Goal: Task Accomplishment & Management: Use online tool/utility

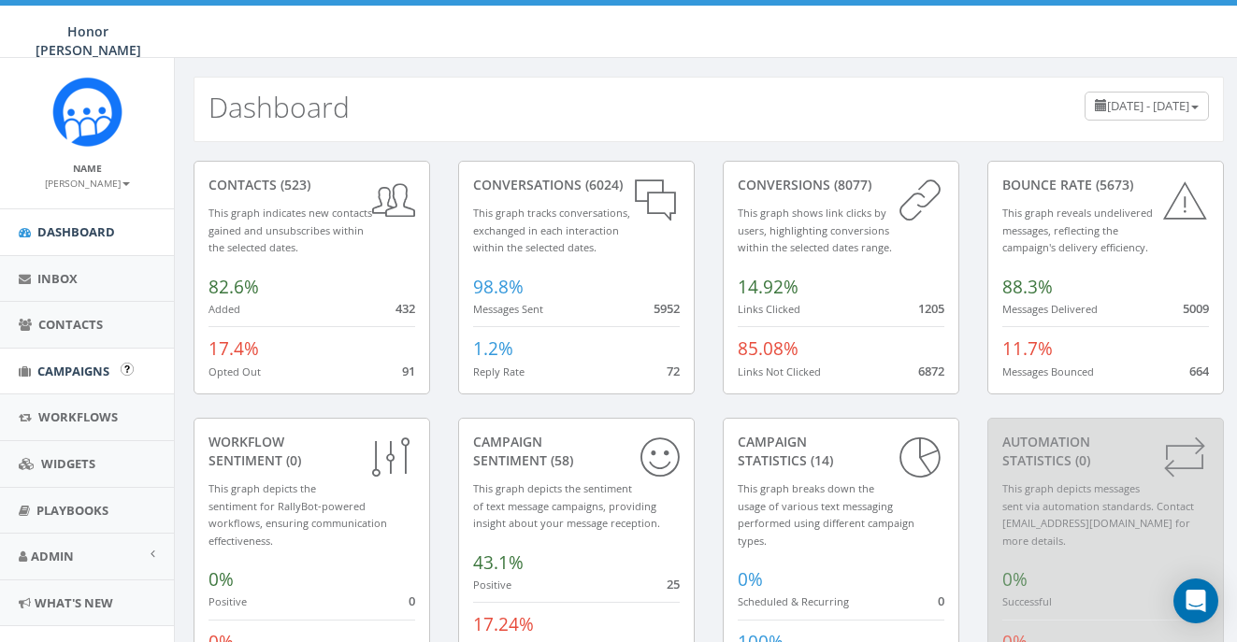
click at [80, 363] on span "Campaigns" at bounding box center [73, 371] width 72 height 17
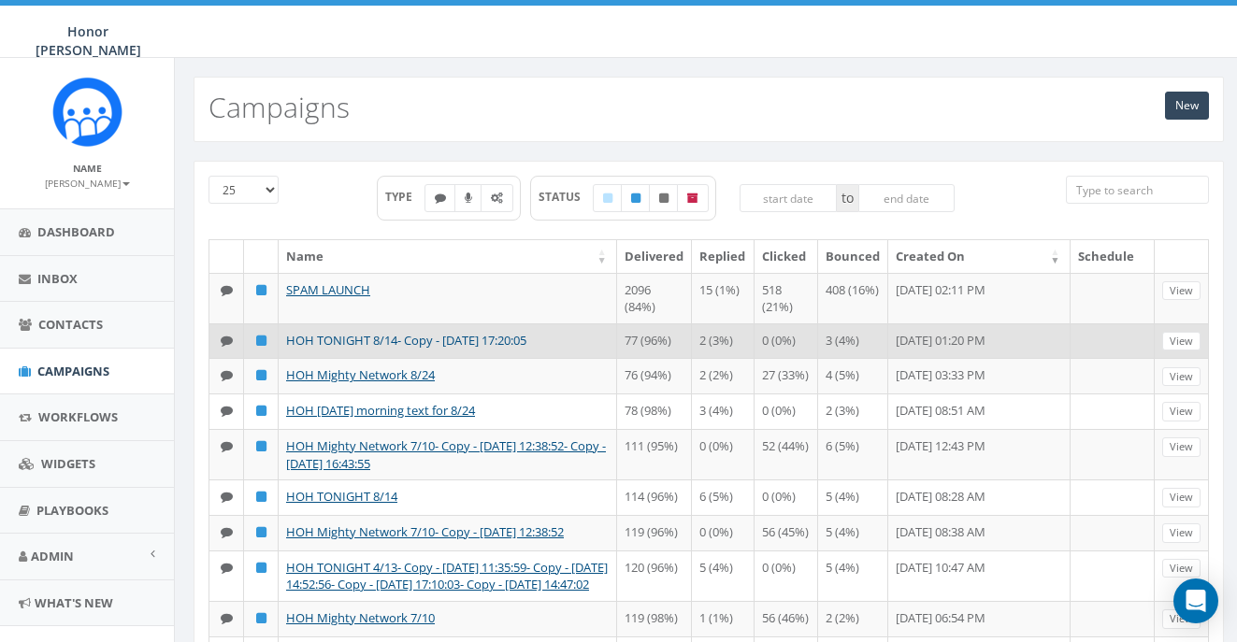
click at [445, 340] on link "HOH TONIGHT 8/14- Copy - 2025-08-24 17:20:05" at bounding box center [406, 340] width 240 height 17
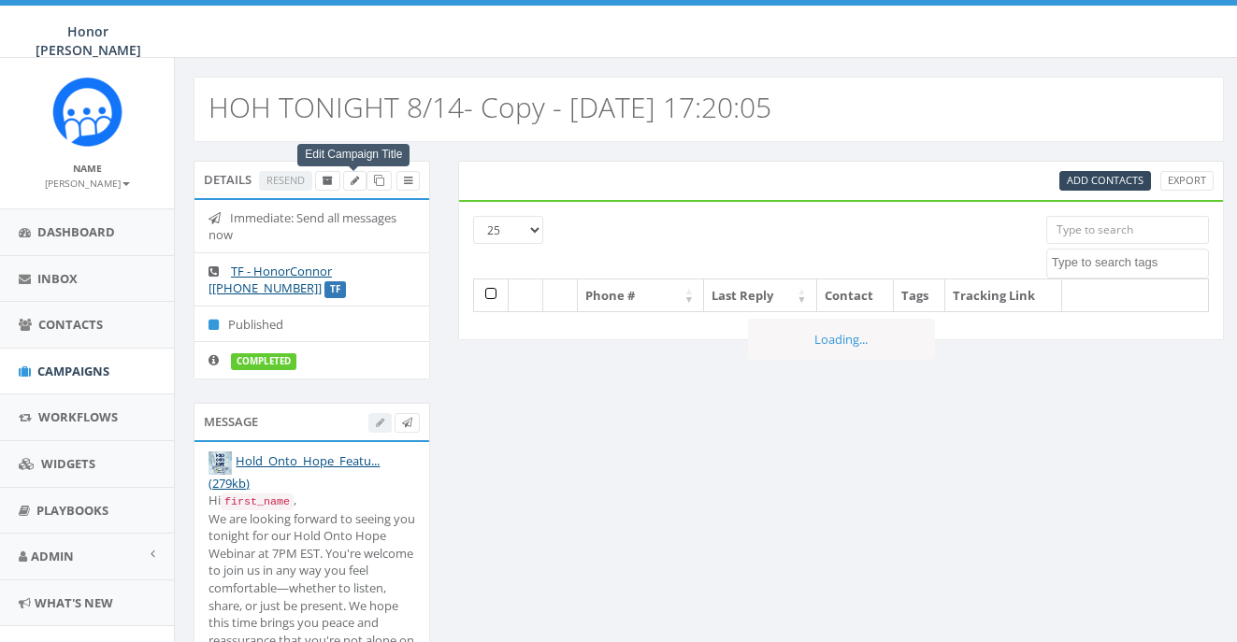
select select
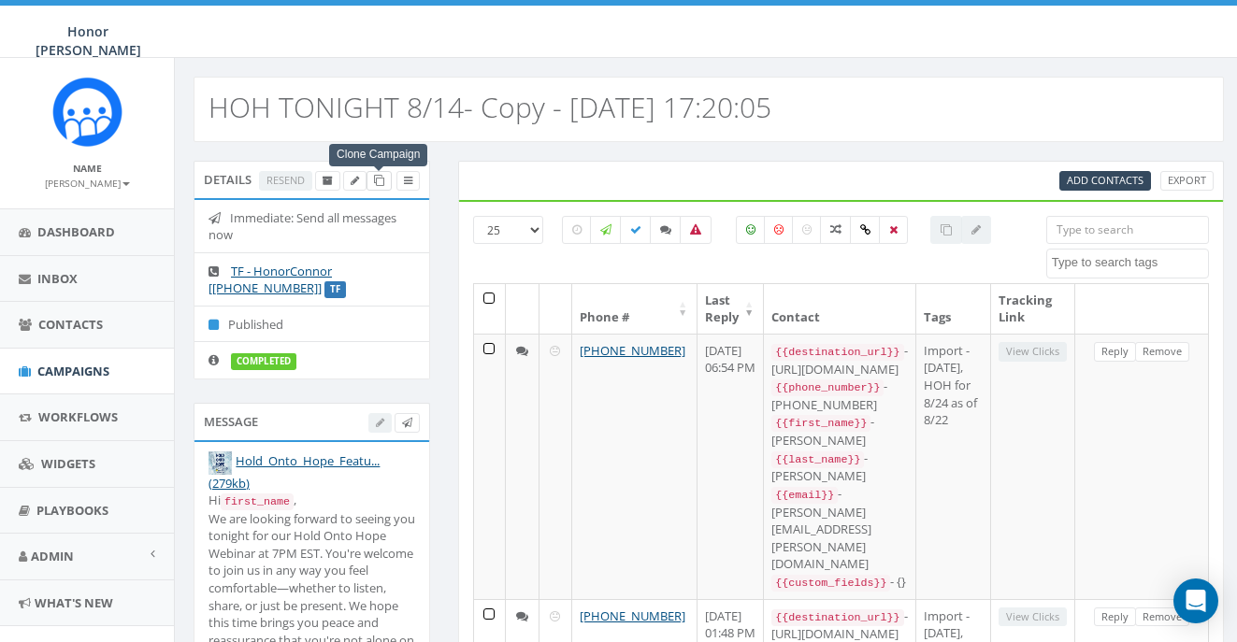
click at [384, 179] on link "Clone Campaign" at bounding box center [379, 181] width 25 height 20
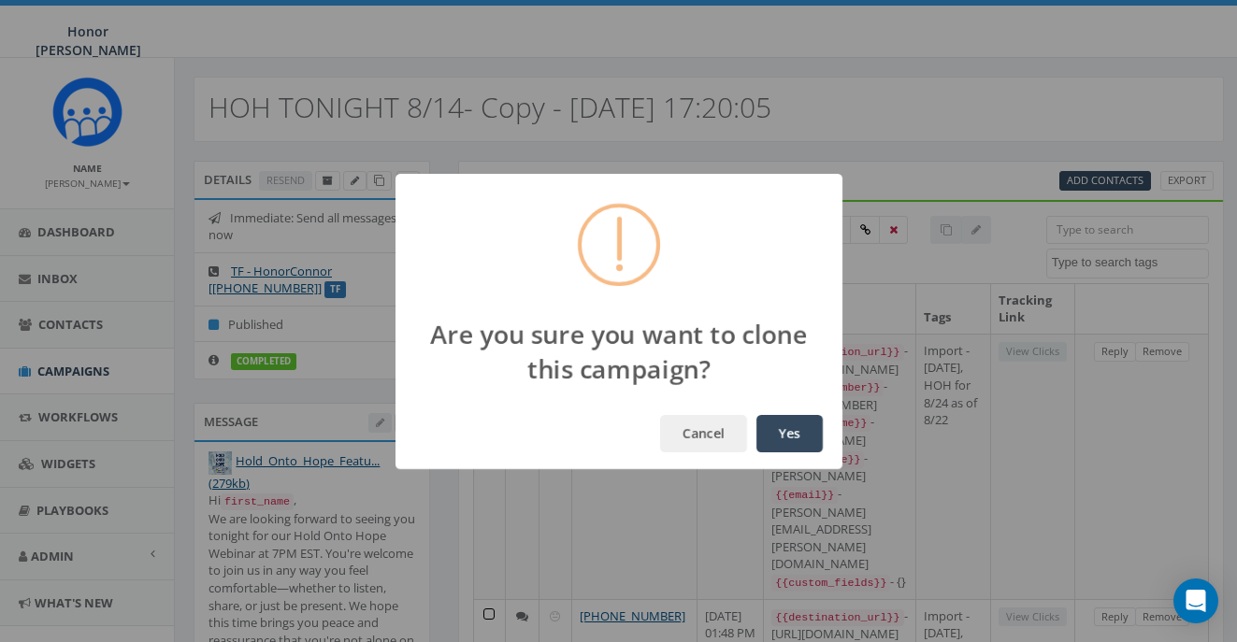
click at [779, 432] on button "Yes" at bounding box center [790, 433] width 66 height 37
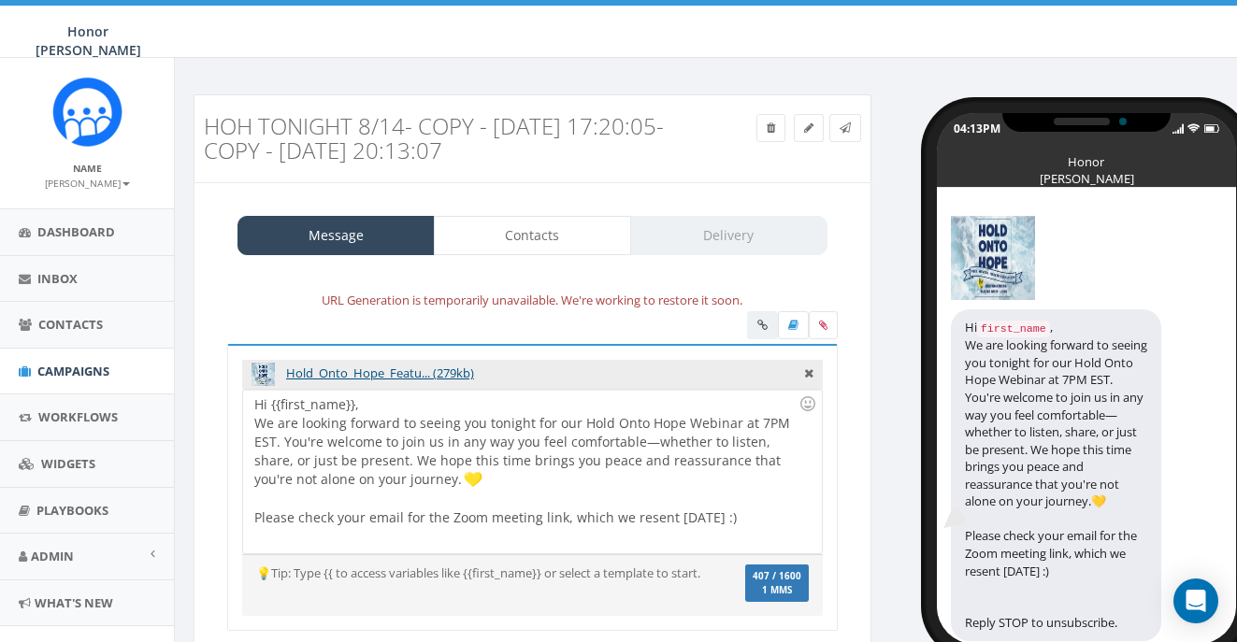
click at [462, 486] on div "Hi {{first_name}}, We are looking forward to seeing you tonight for our Hold On…" at bounding box center [532, 472] width 578 height 164
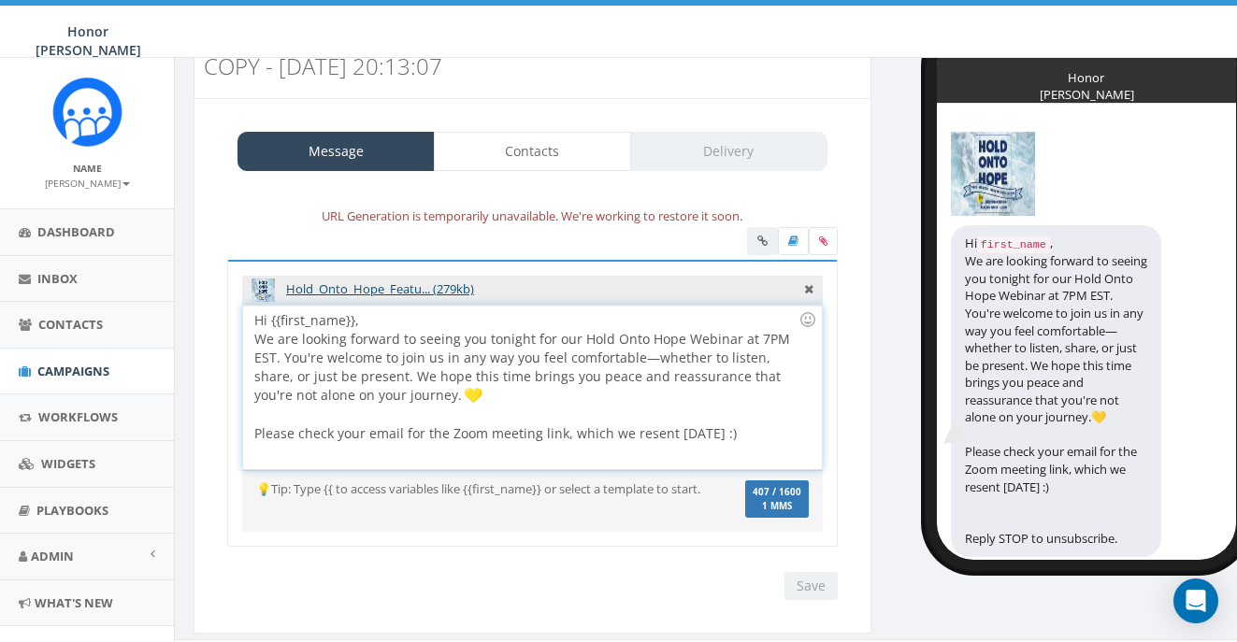
scroll to position [66, 0]
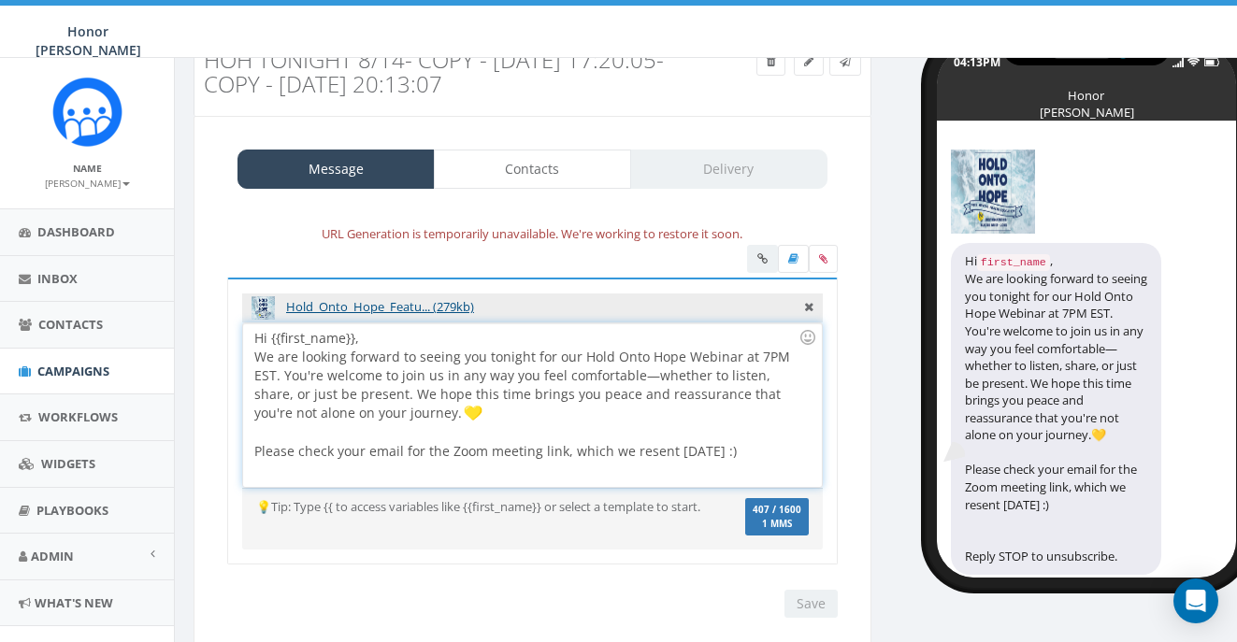
click at [723, 456] on div "Hi {{first_name}}, We are looking forward to seeing you tonight for our Hold On…" at bounding box center [532, 406] width 578 height 164
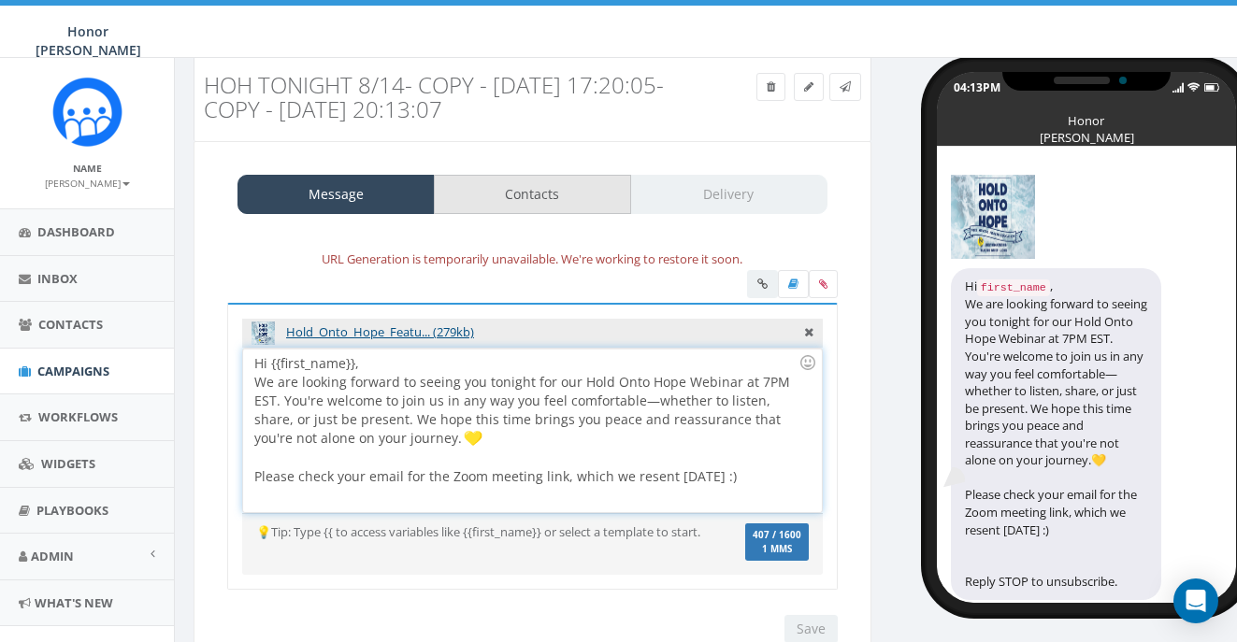
click at [570, 195] on link "Contacts" at bounding box center [532, 194] width 197 height 39
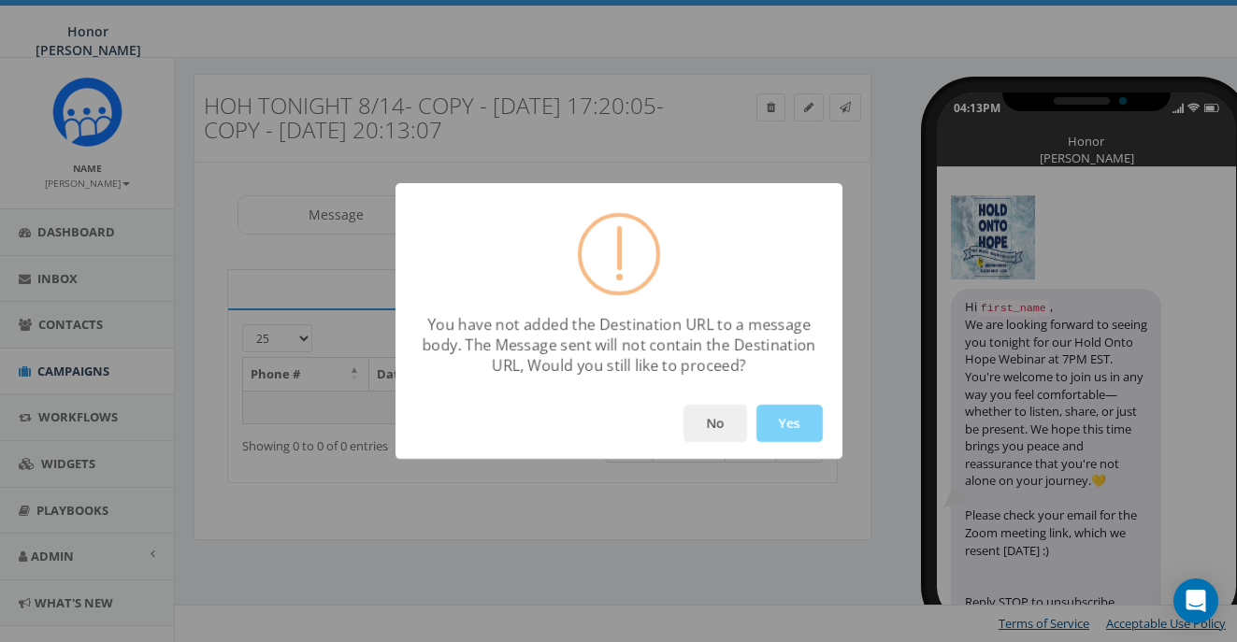
scroll to position [20, 0]
click at [791, 408] on button "Yes" at bounding box center [790, 423] width 66 height 37
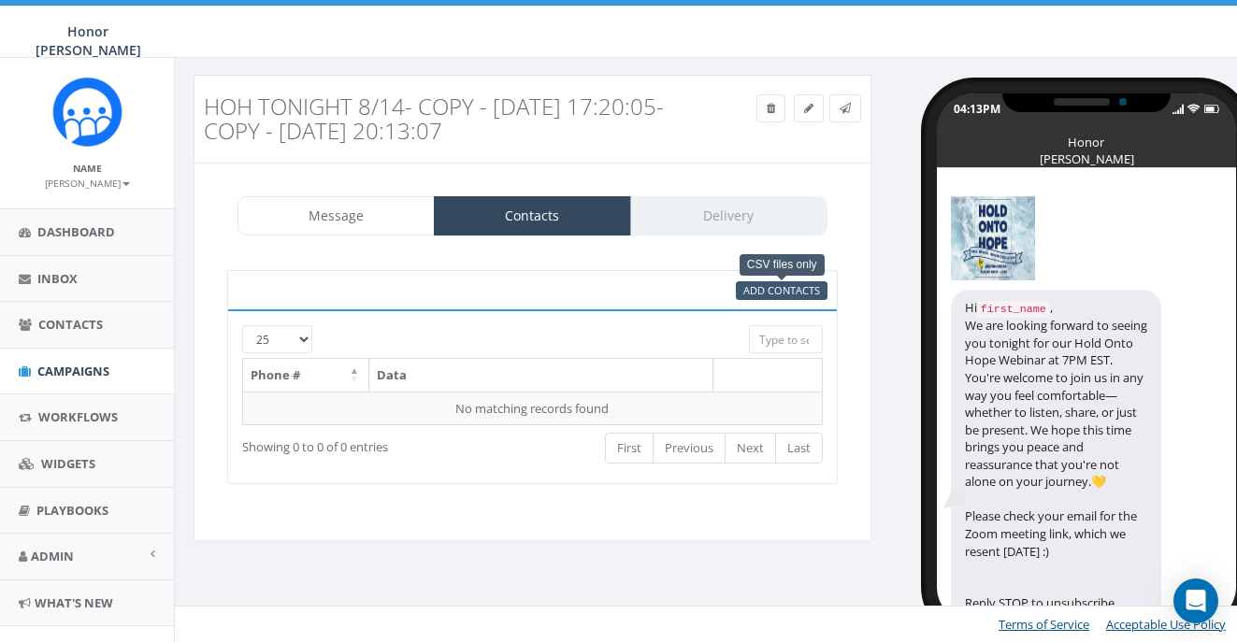
click at [777, 286] on span "Add Contacts" at bounding box center [781, 290] width 77 height 14
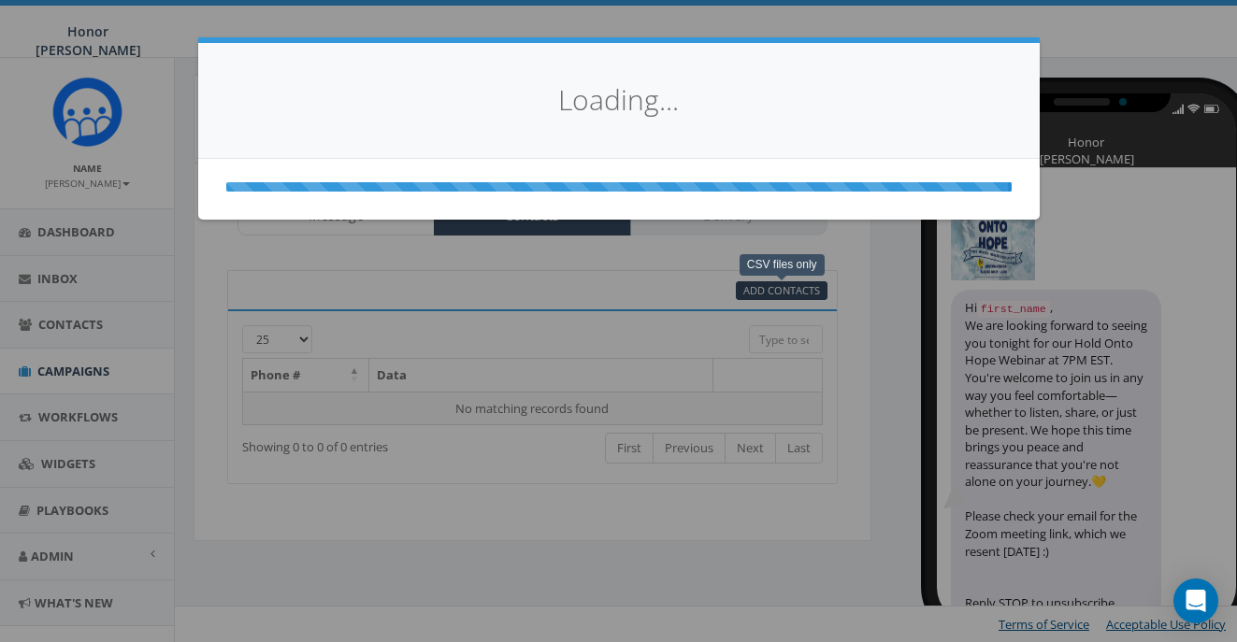
select select
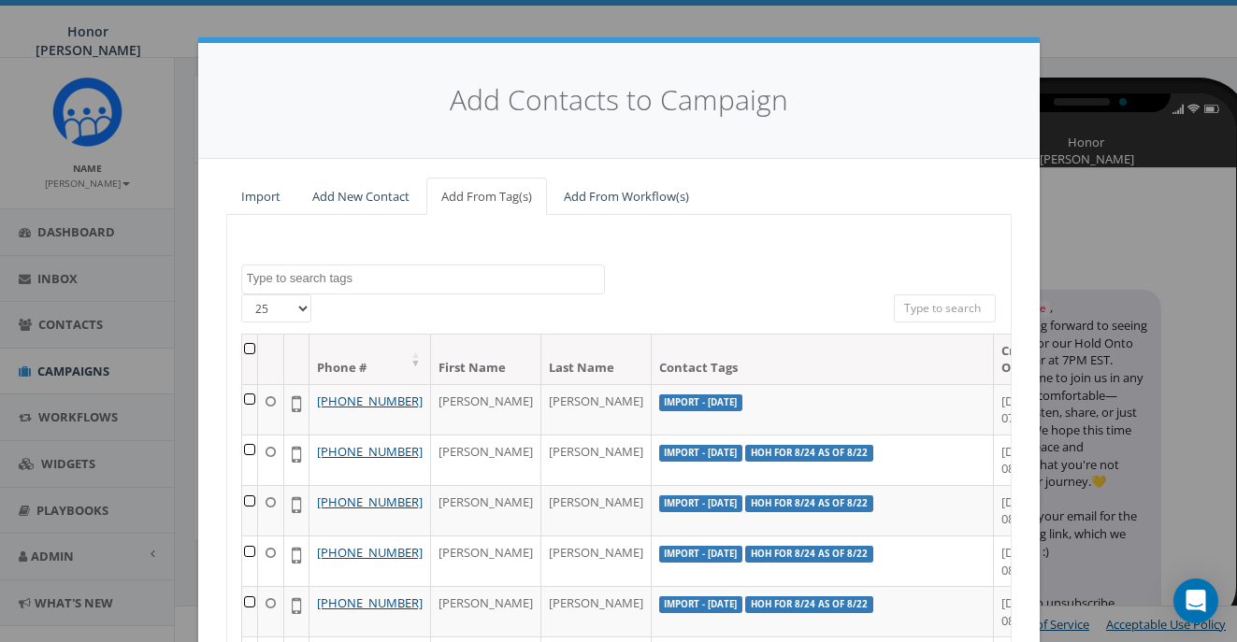
click at [263, 197] on link "Import" at bounding box center [260, 197] width 69 height 38
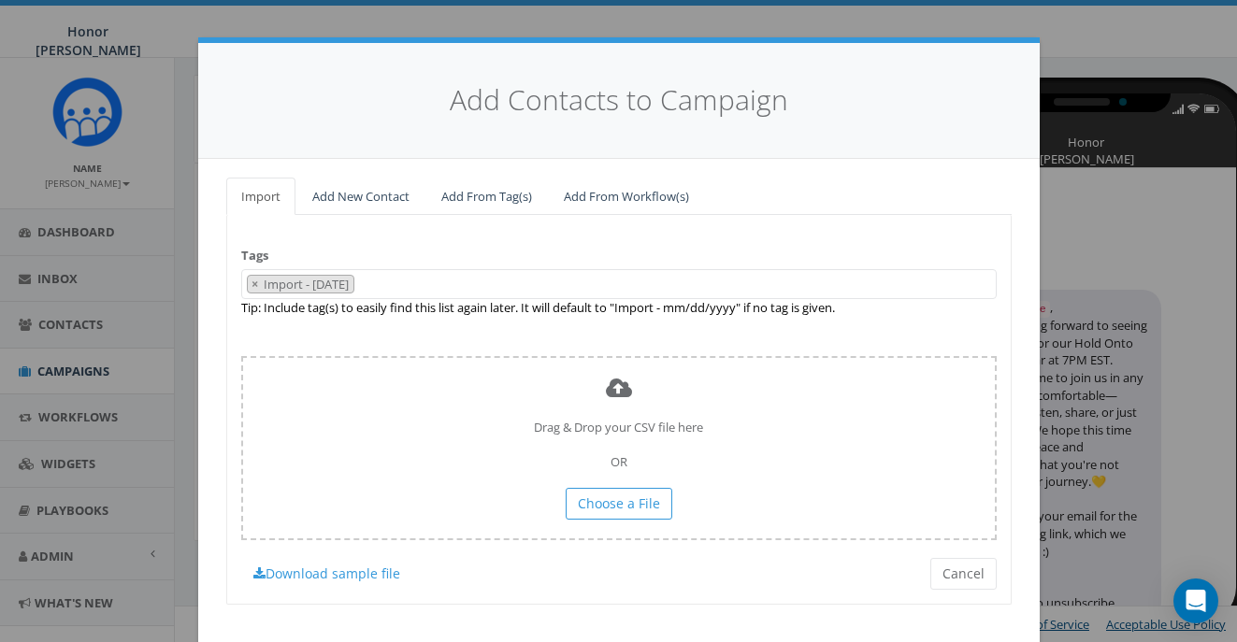
click at [429, 280] on span "× Import - 09/14/2025" at bounding box center [619, 284] width 756 height 31
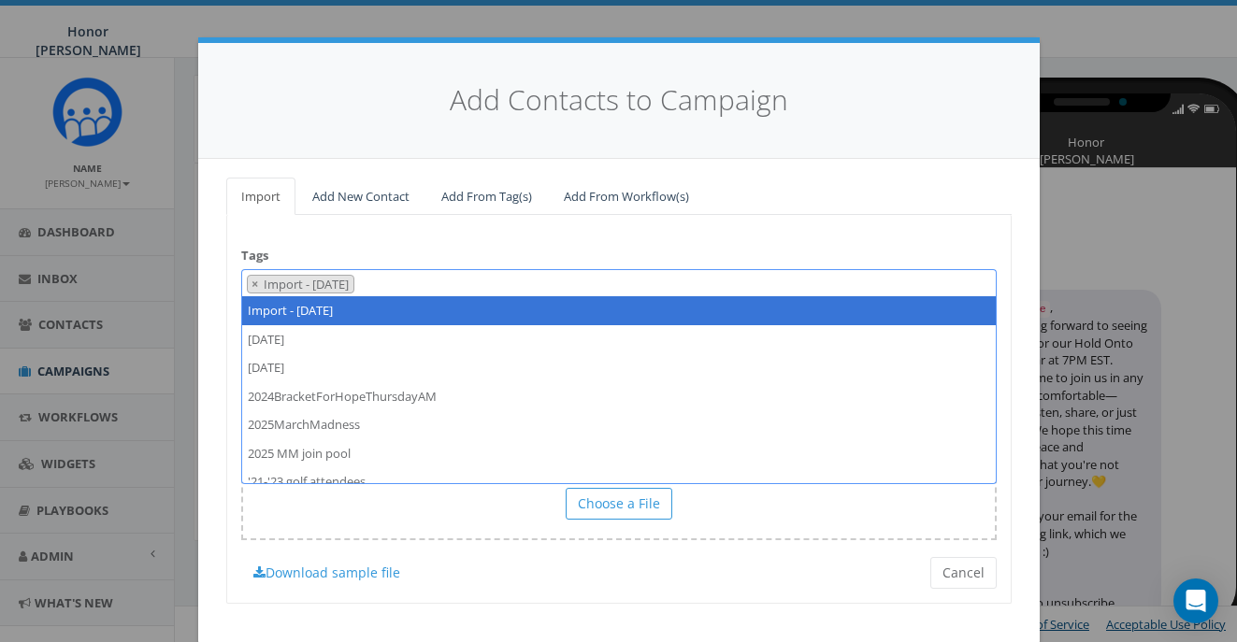
type textarea "Import - 09/14/2025"
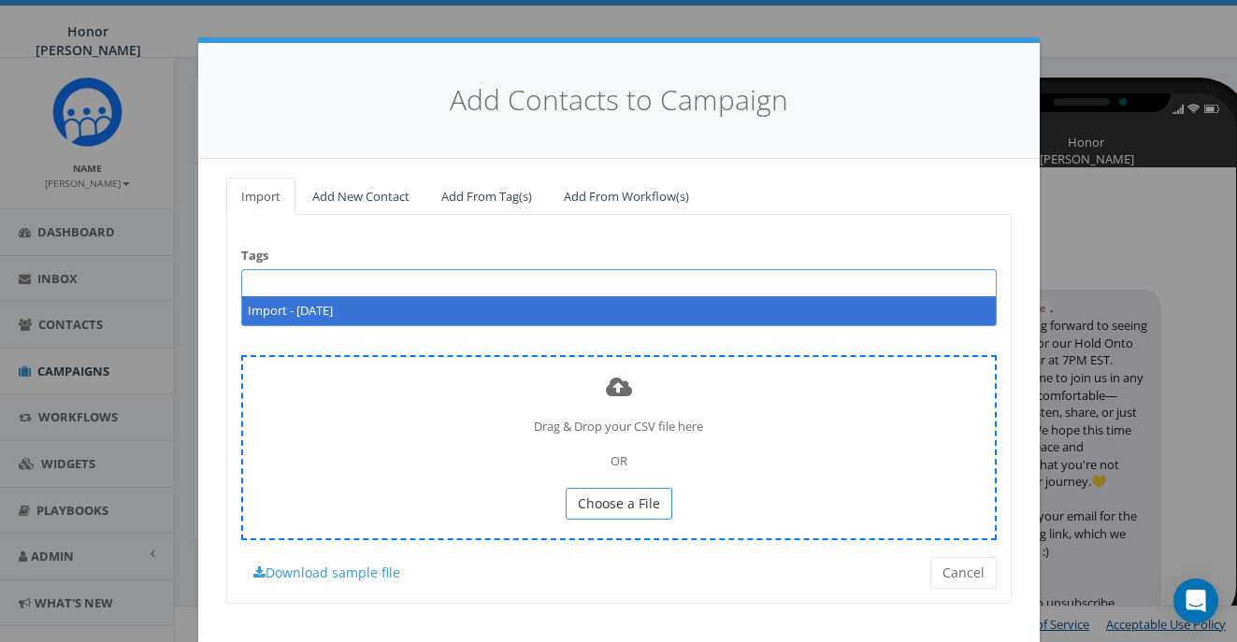
click at [640, 498] on span "Choose a File" at bounding box center [619, 504] width 82 height 18
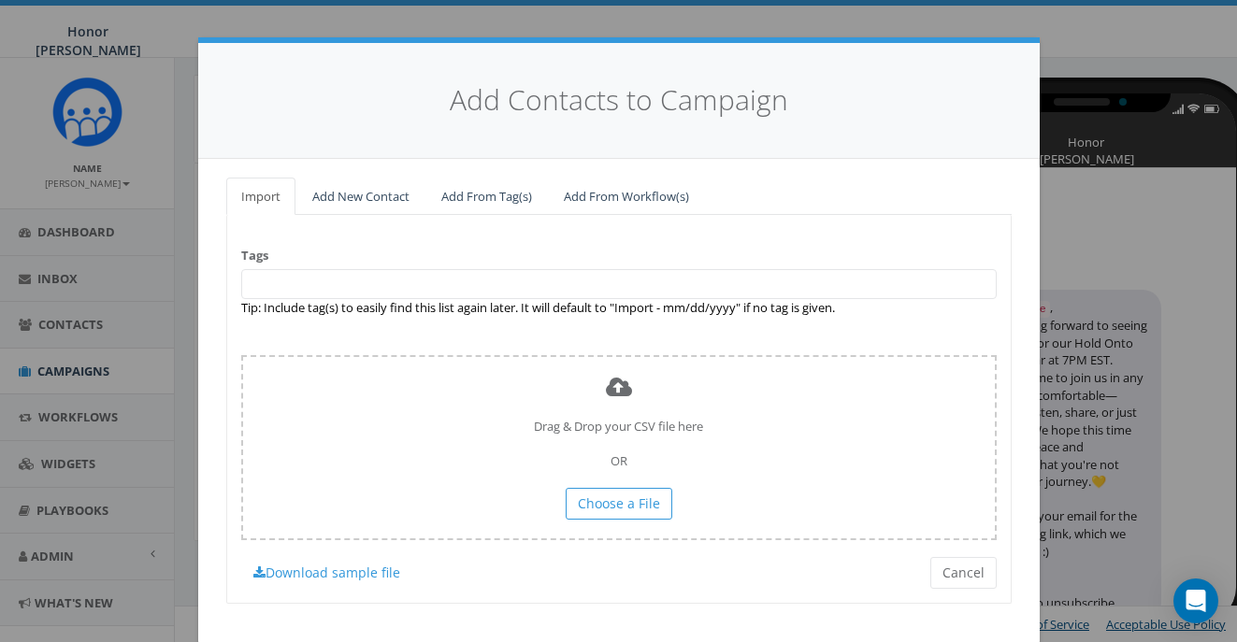
click at [468, 271] on span at bounding box center [619, 284] width 756 height 30
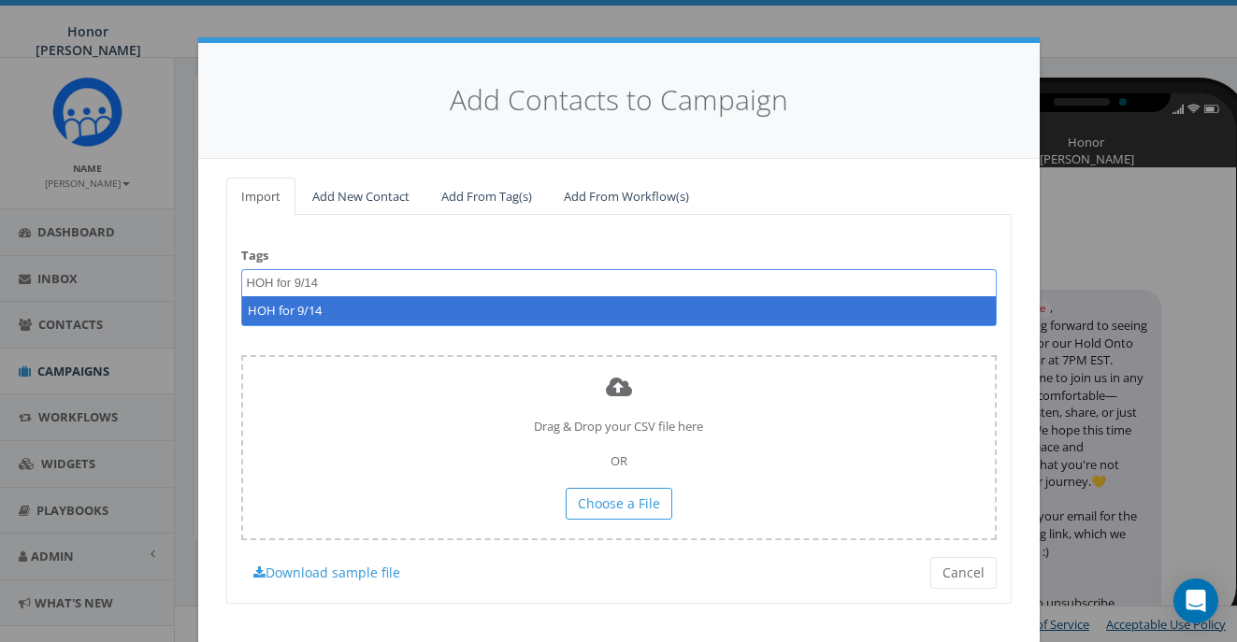
type textarea "HOH for 9/14"
select select "HOH for 9/14"
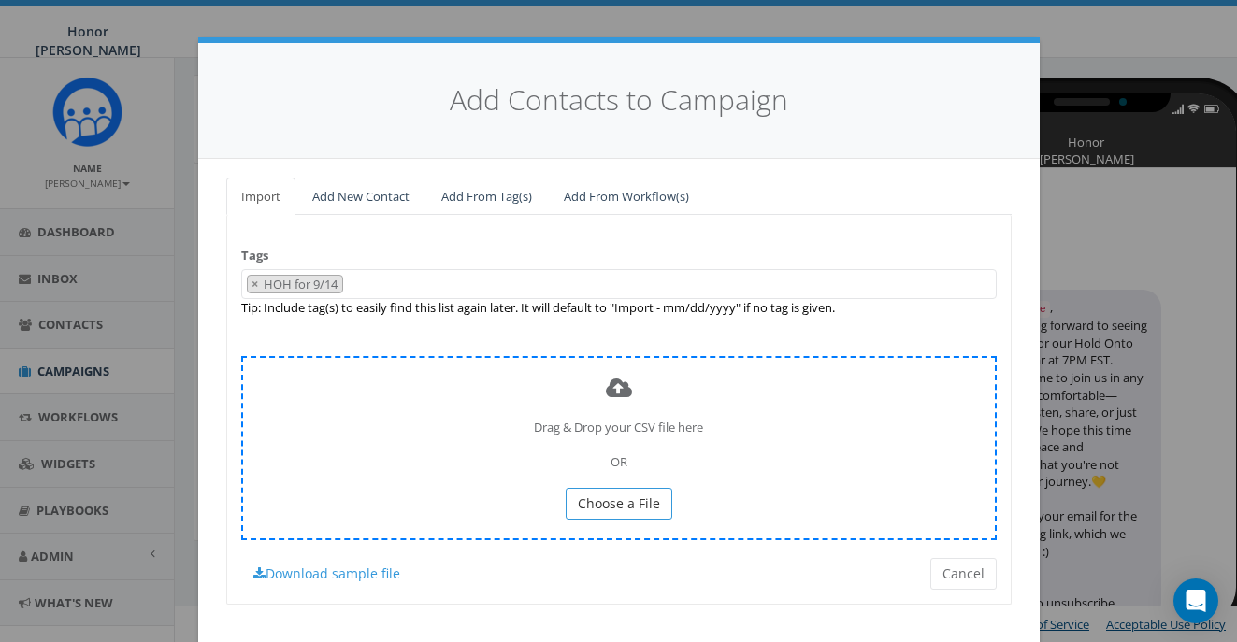
click at [653, 488] on button "Choose a File" at bounding box center [619, 504] width 107 height 32
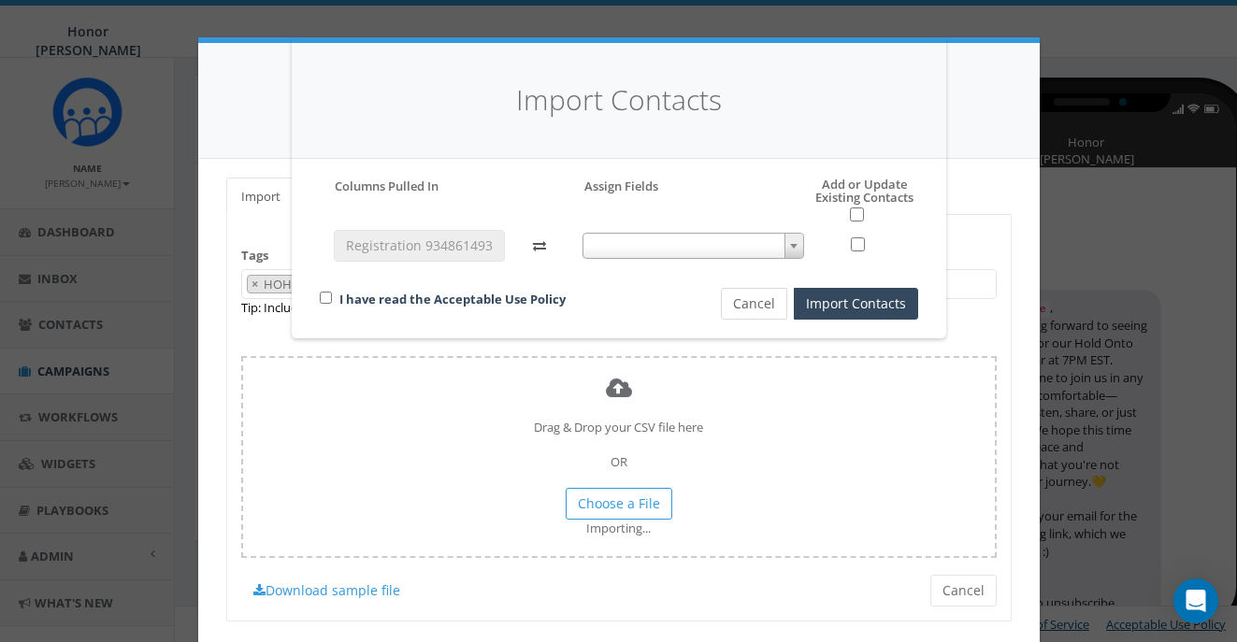
click at [757, 291] on button "Cancel" at bounding box center [754, 304] width 66 height 32
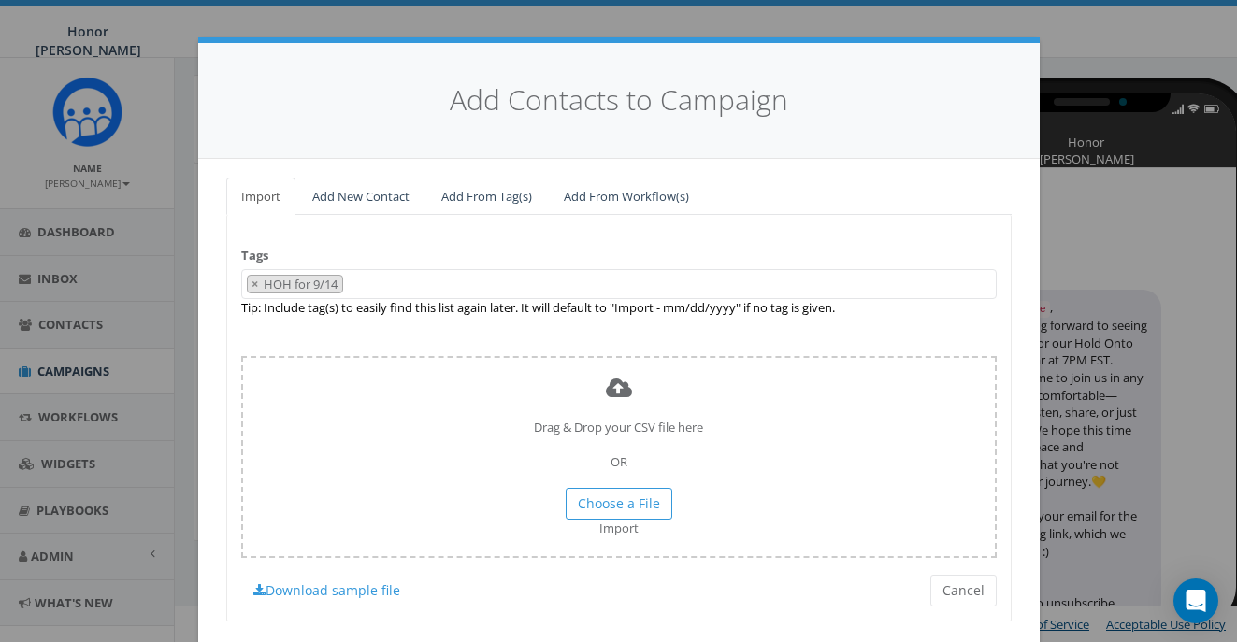
click at [372, 277] on span "× HOH for 9/14" at bounding box center [619, 284] width 756 height 31
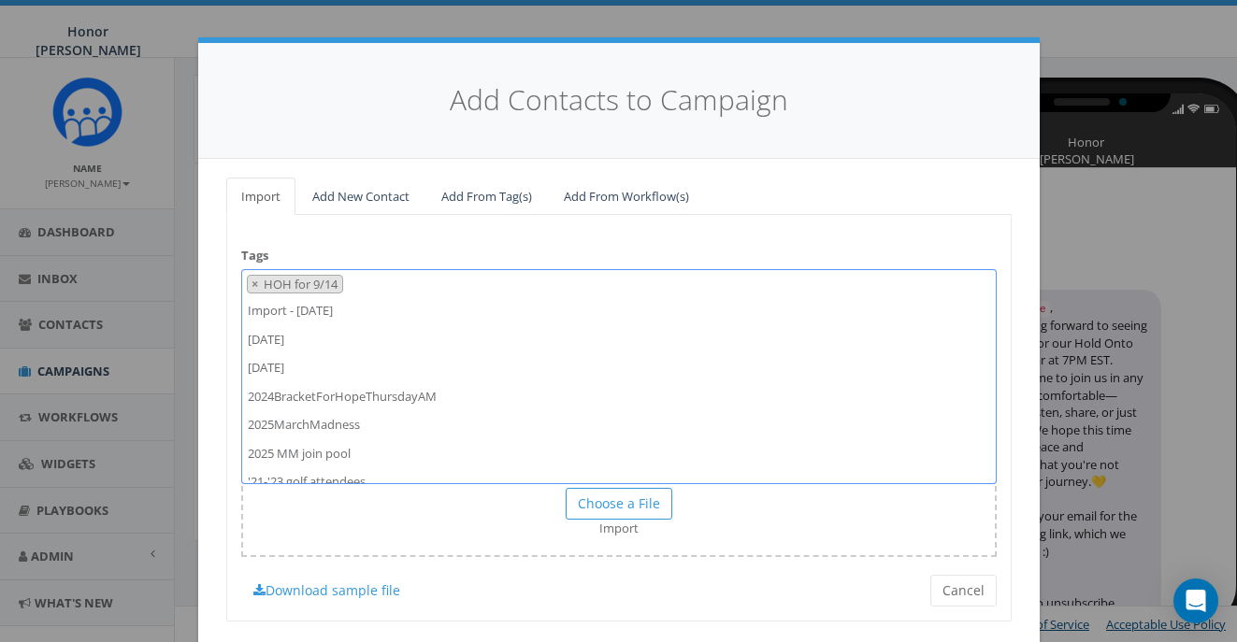
scroll to position [8370, 0]
type textarea "HOH for 9/14"
select select
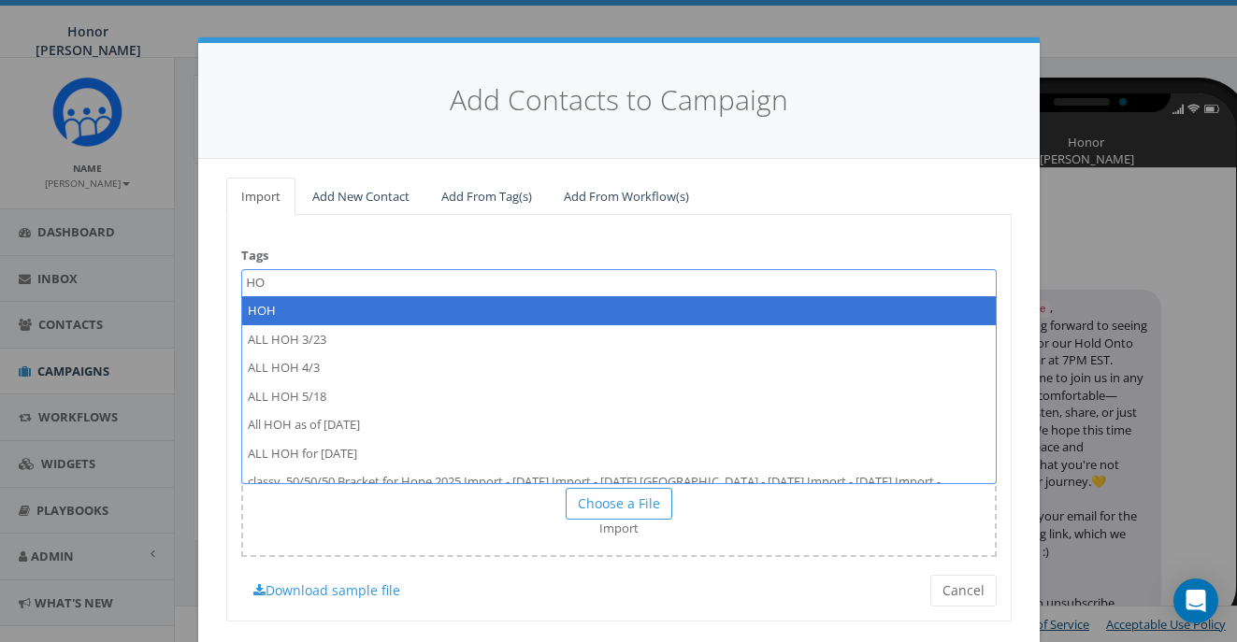
type textarea "H"
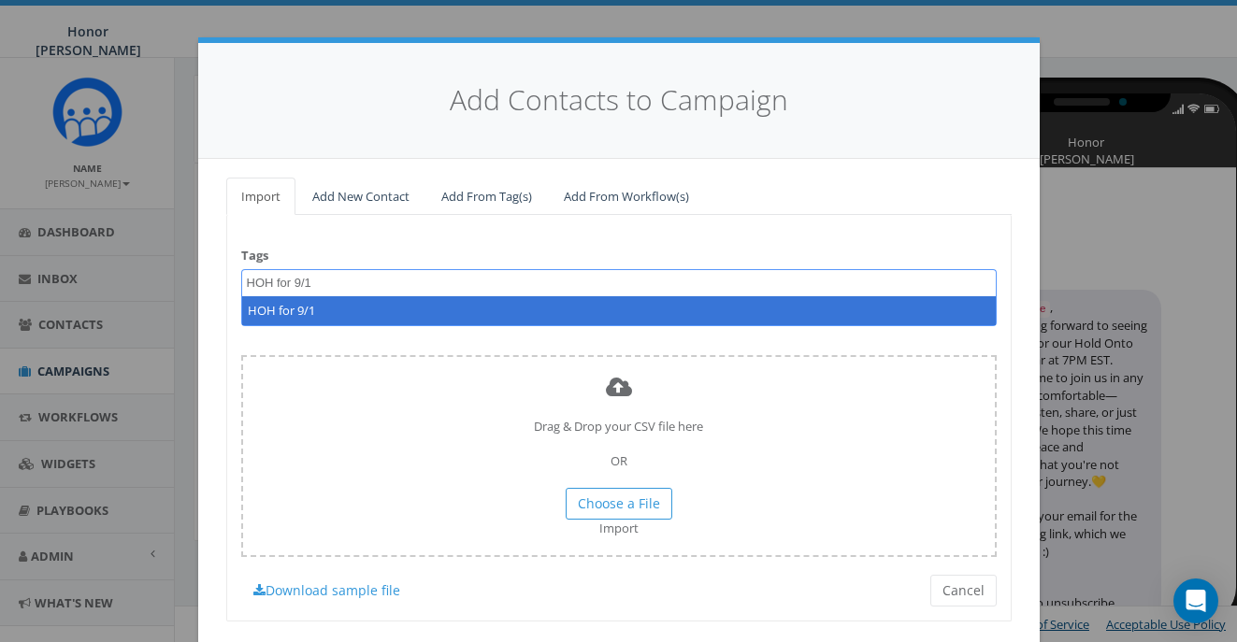
type textarea "HOH for 9/14"
select select "HOH for 9/14"
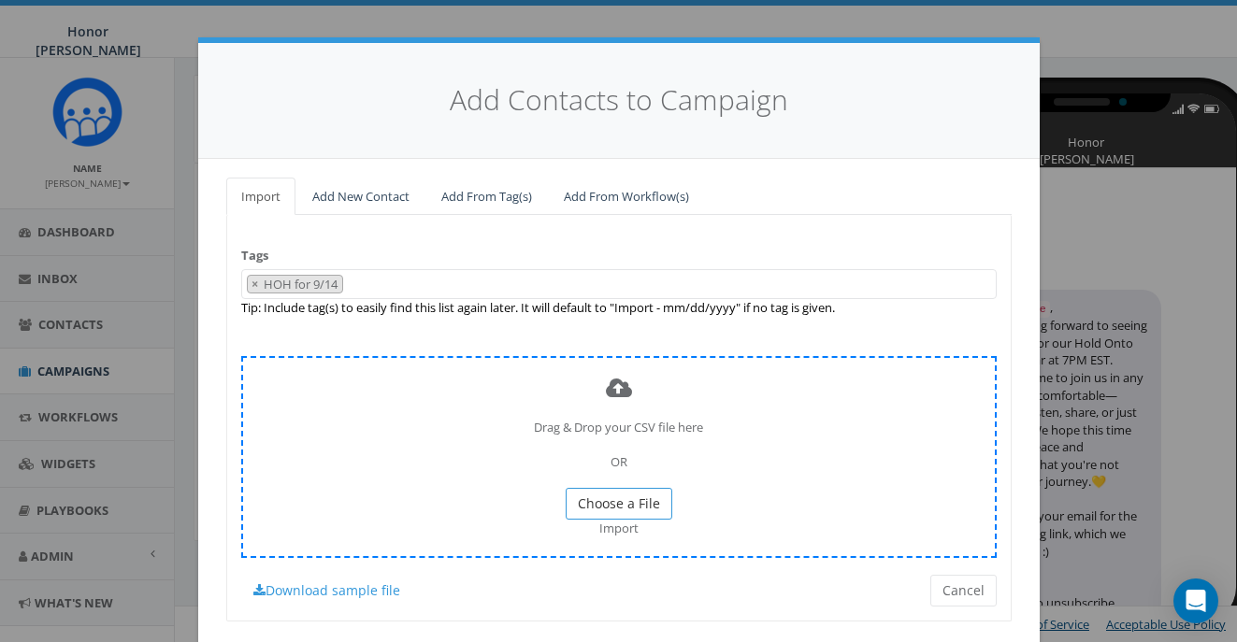
click at [642, 506] on button "Choose a File" at bounding box center [619, 504] width 107 height 32
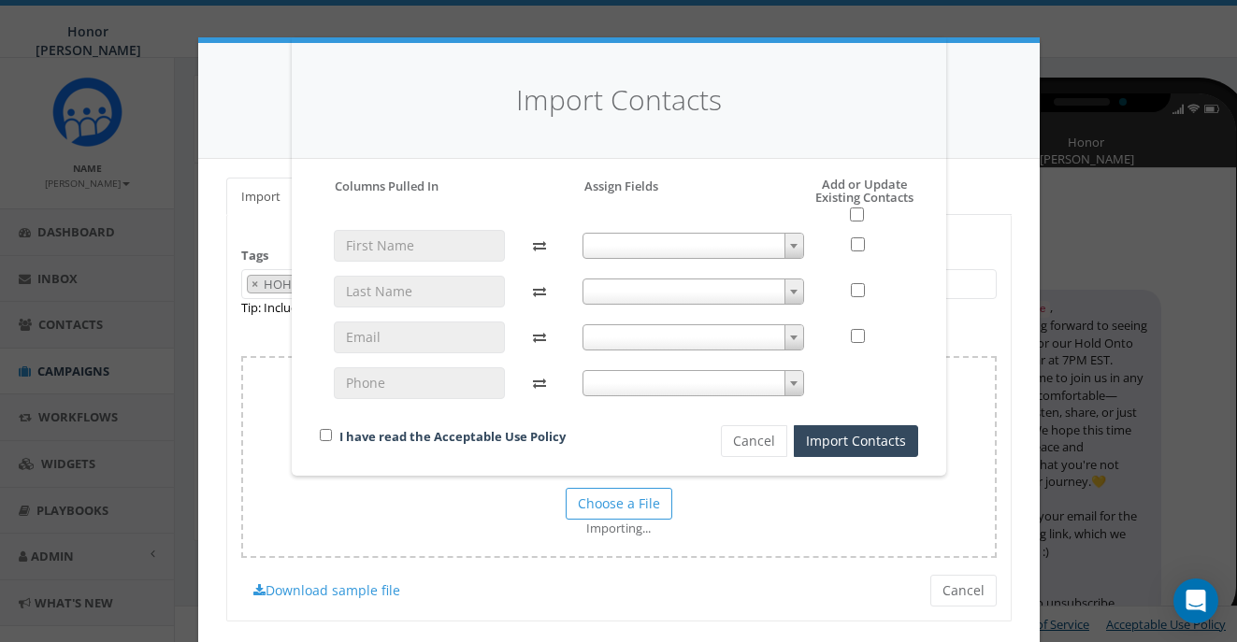
click at [780, 239] on span at bounding box center [694, 246] width 222 height 26
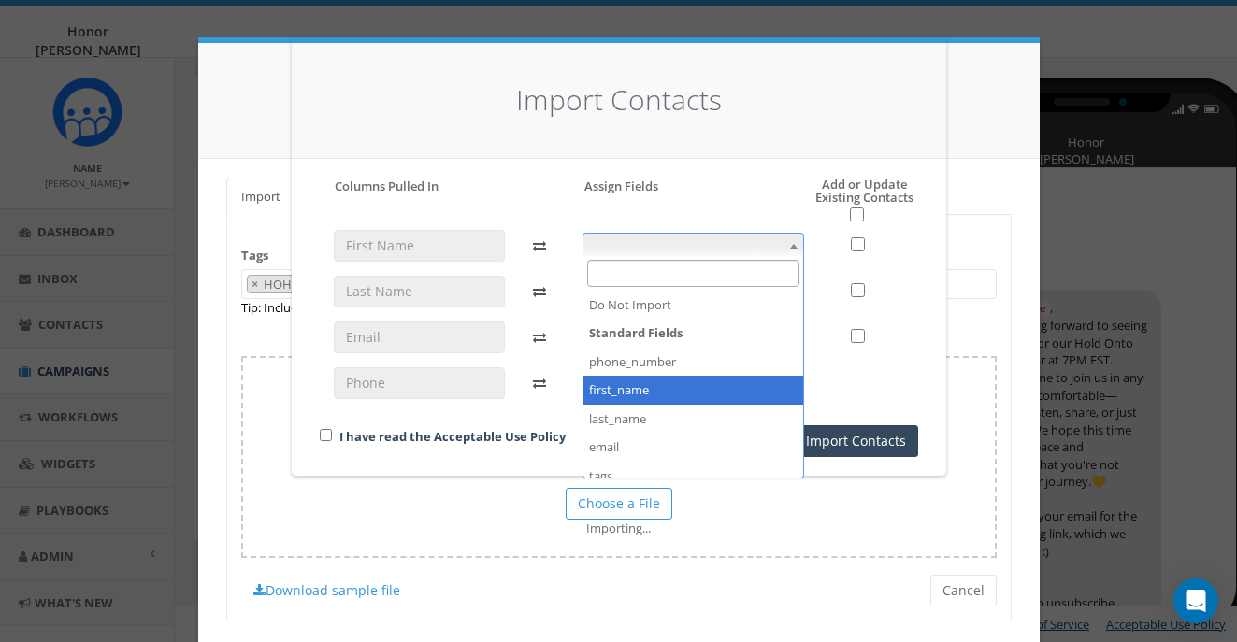
select select "first_name"
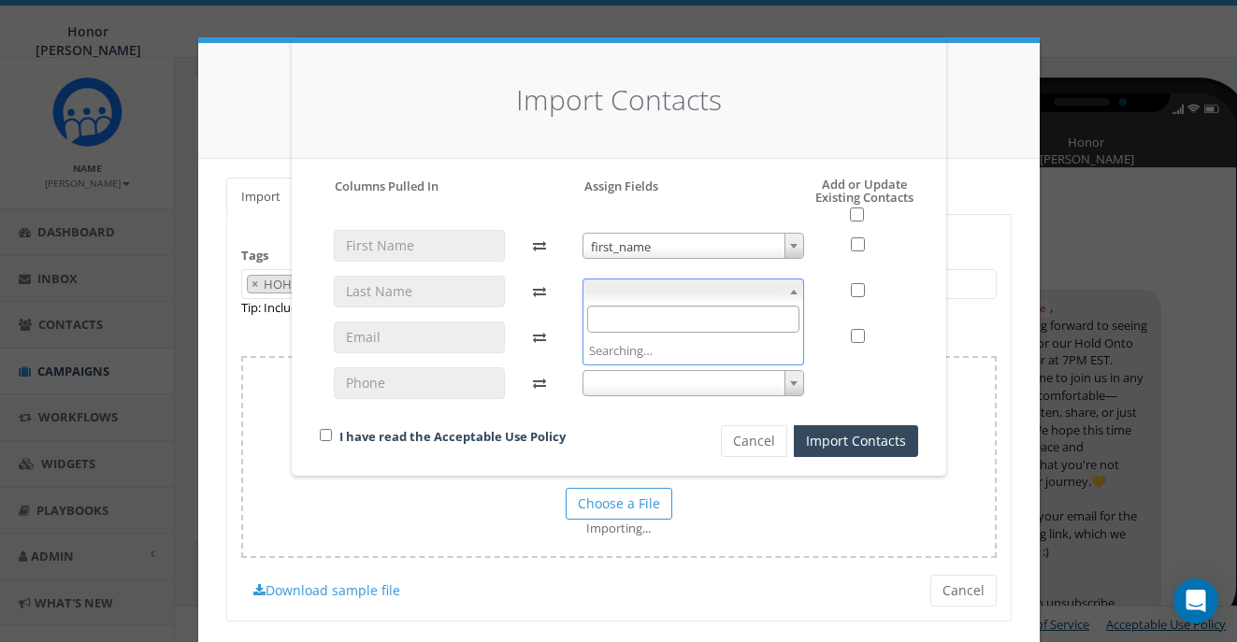
click at [686, 287] on span at bounding box center [694, 292] width 222 height 26
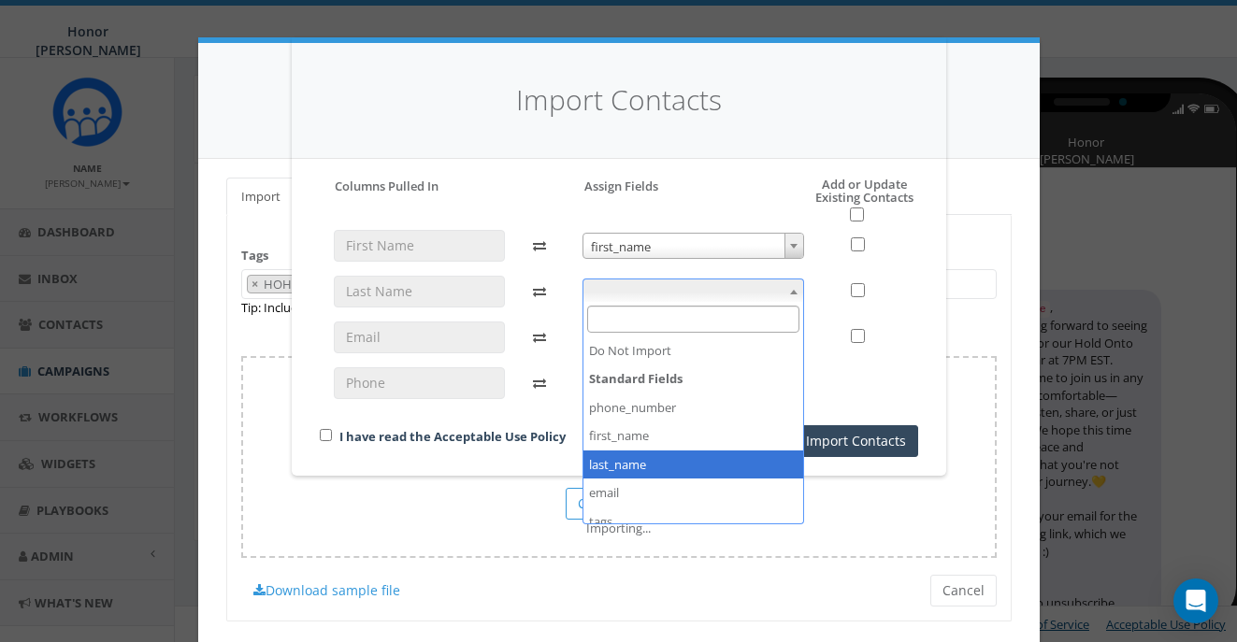
select select "last_name"
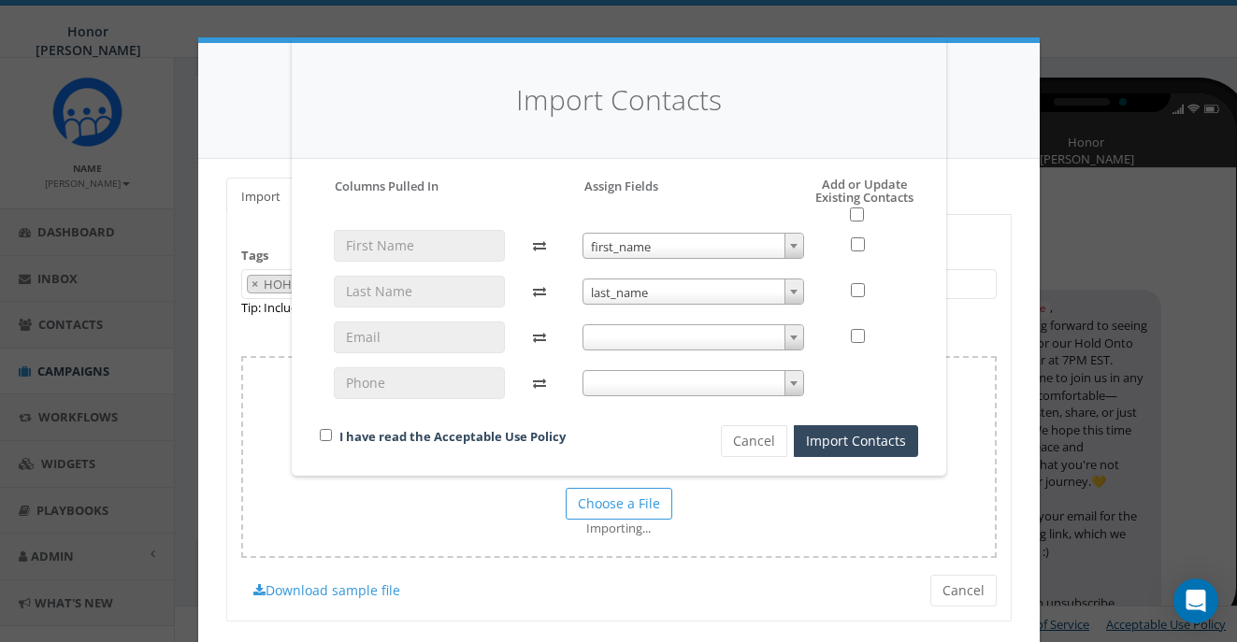
click at [641, 334] on span at bounding box center [694, 338] width 222 height 26
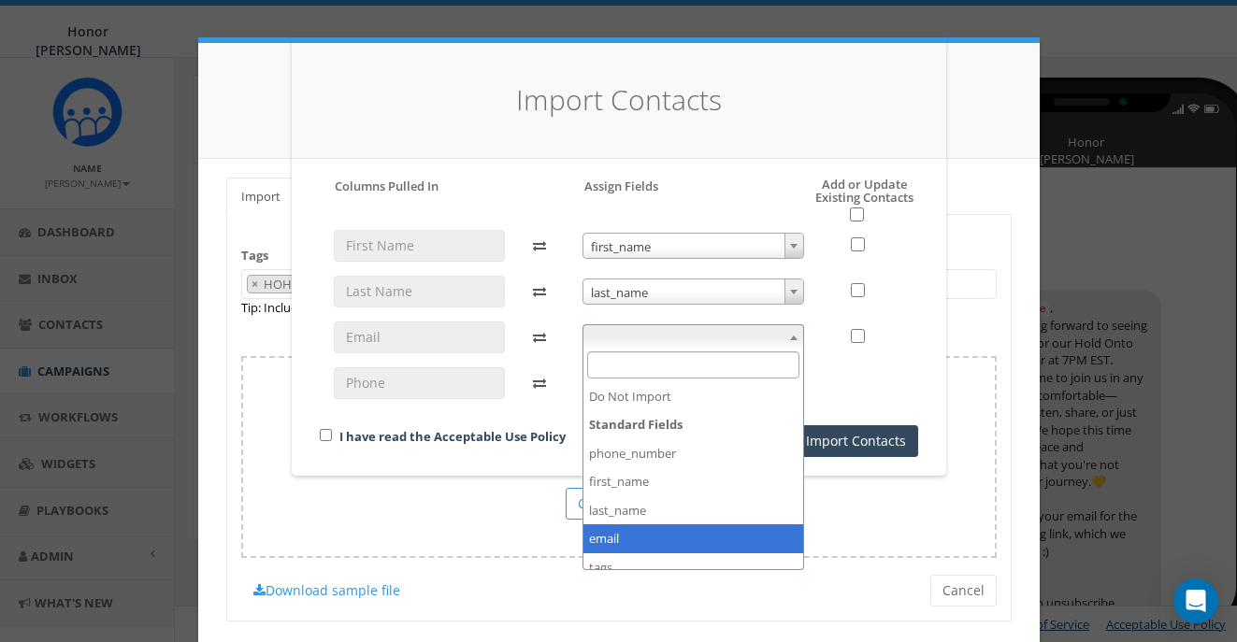
select select "email"
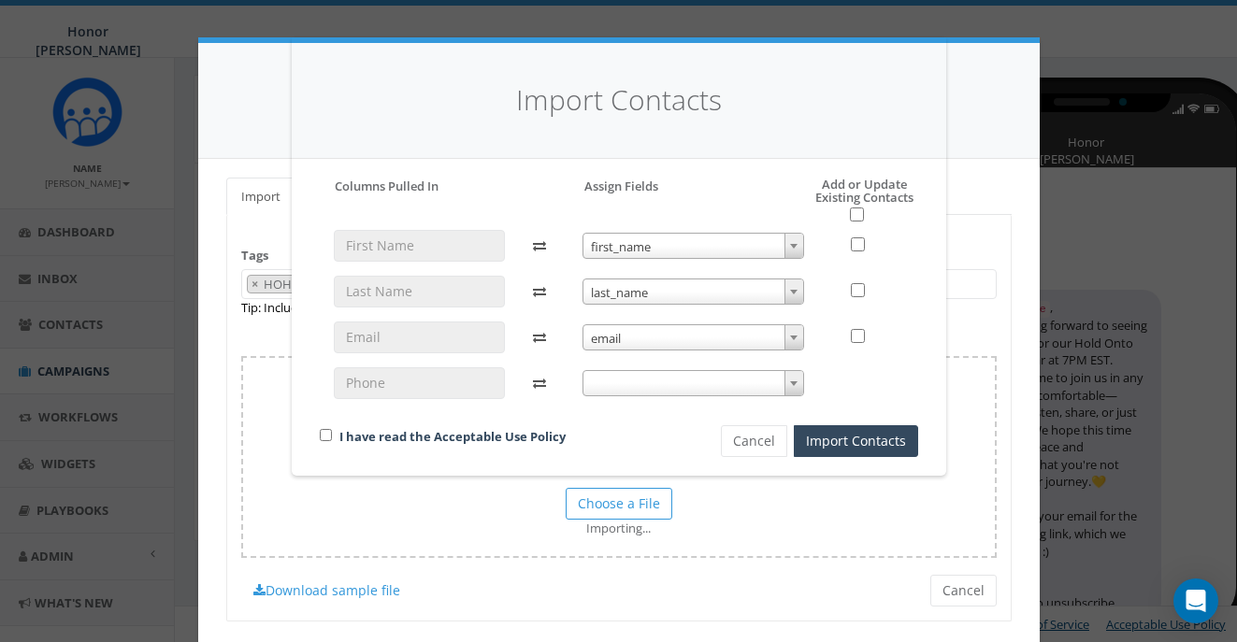
click at [675, 363] on div "first_name first_name last_name last_name email email" at bounding box center [694, 323] width 250 height 186
click at [670, 382] on span at bounding box center [694, 383] width 222 height 26
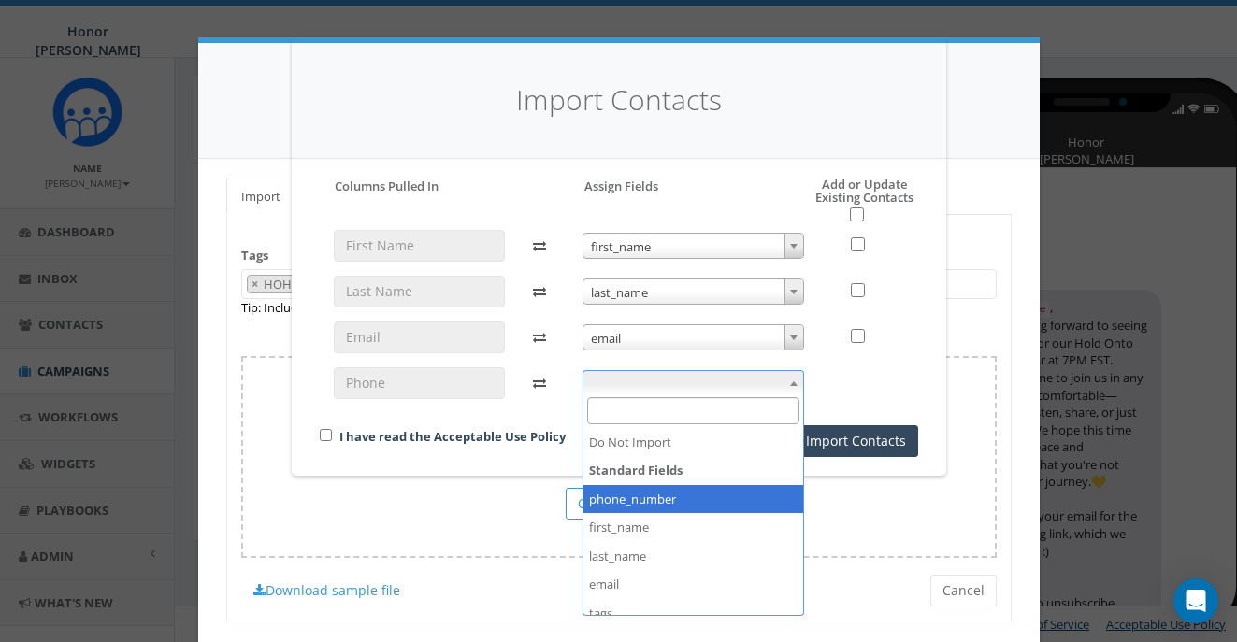
select select "phone_number"
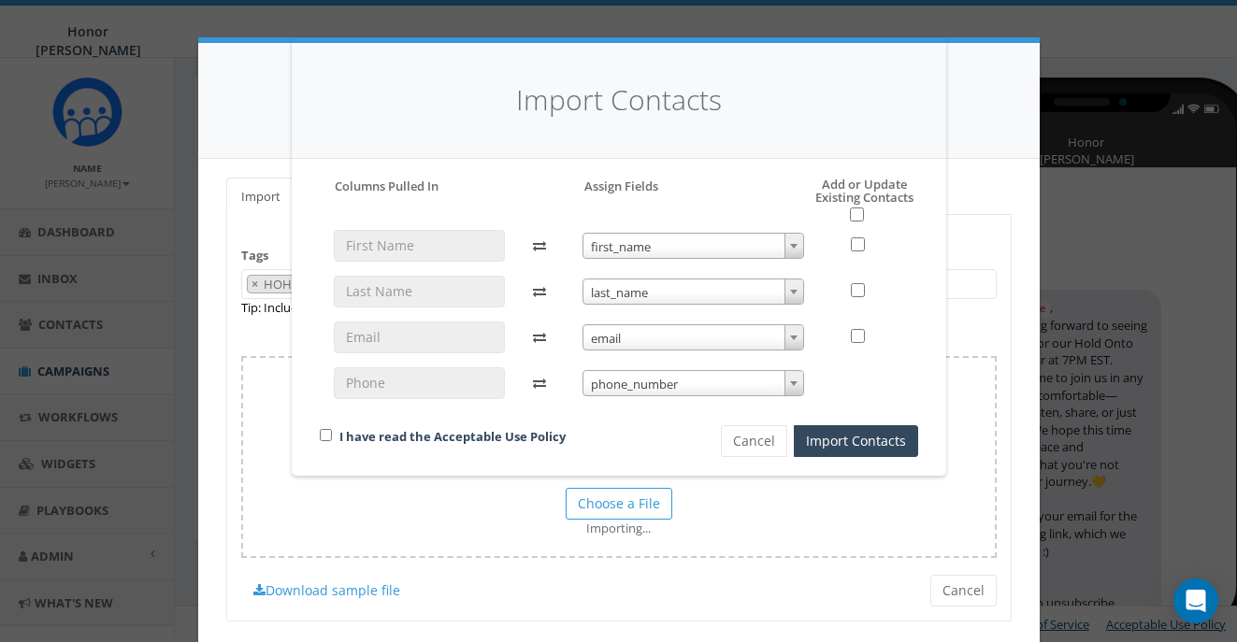
click at [325, 439] on div "I have read the Acceptable Use Policy" at bounding box center [489, 438] width 366 height 25
click at [325, 433] on input "checkbox" at bounding box center [326, 435] width 12 height 12
checkbox input "true"
click at [852, 205] on h5 "Add or Update Existing Contacts Select All" at bounding box center [846, 200] width 144 height 45
click at [854, 214] on input "checkbox" at bounding box center [857, 215] width 14 height 14
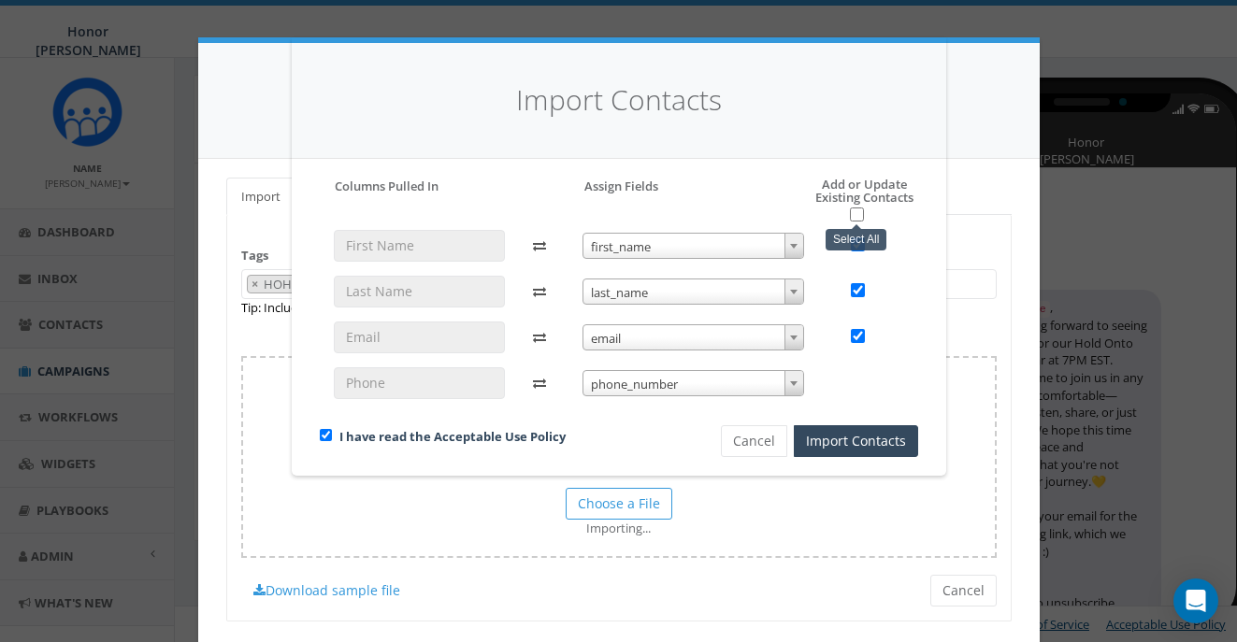
checkbox input "true"
click at [871, 426] on button "Import Contacts" at bounding box center [856, 442] width 124 height 32
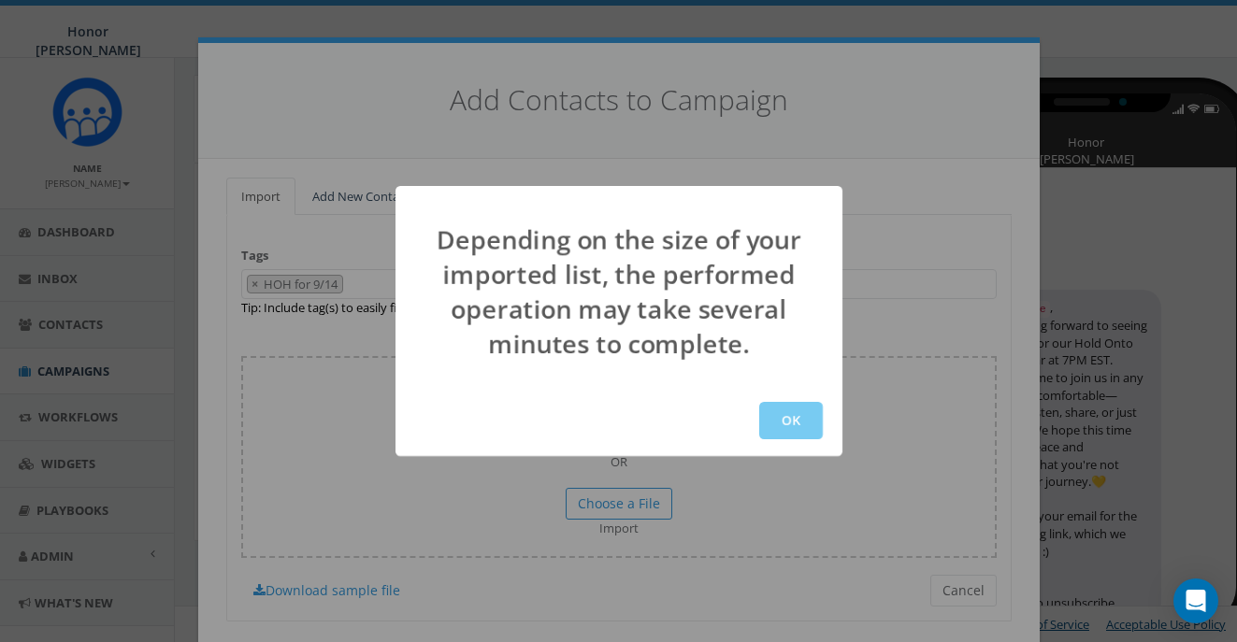
click at [795, 419] on button "OK" at bounding box center [791, 420] width 64 height 37
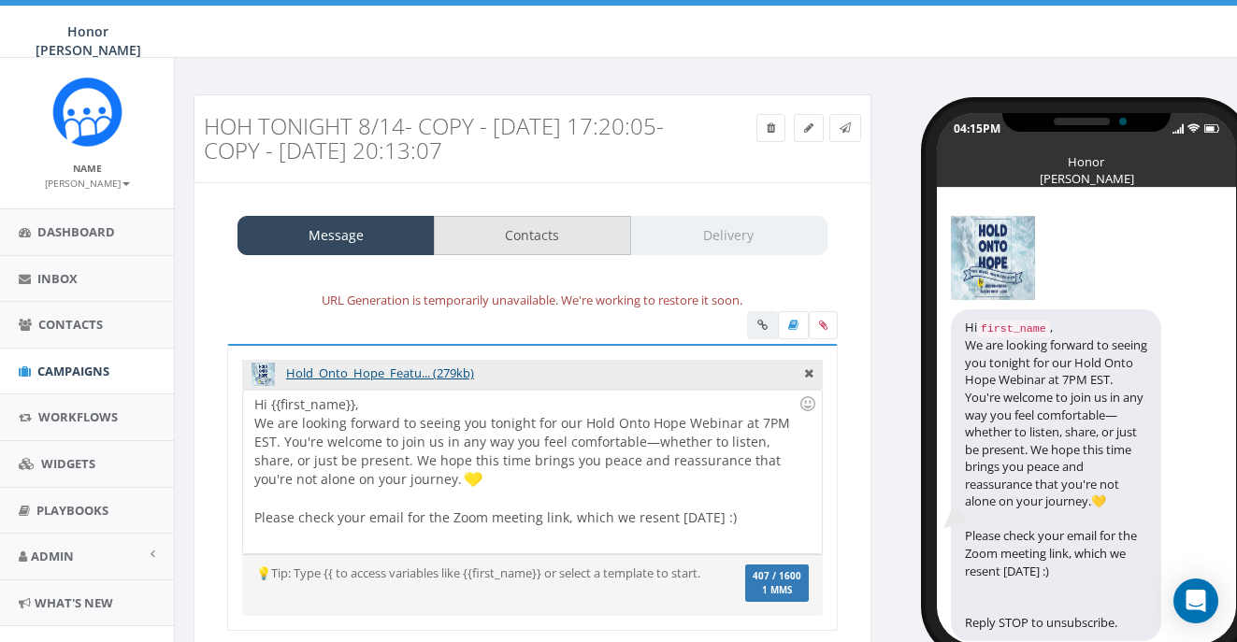
click at [546, 238] on link "Contacts" at bounding box center [532, 235] width 197 height 39
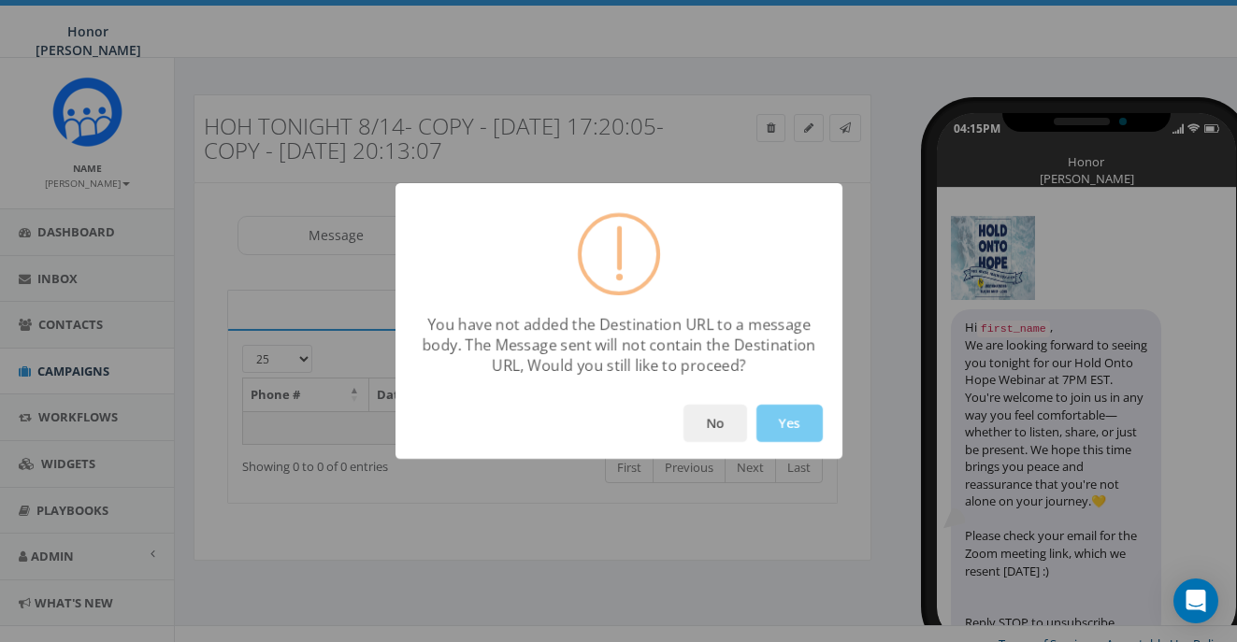
click at [802, 420] on button "Yes" at bounding box center [790, 423] width 66 height 37
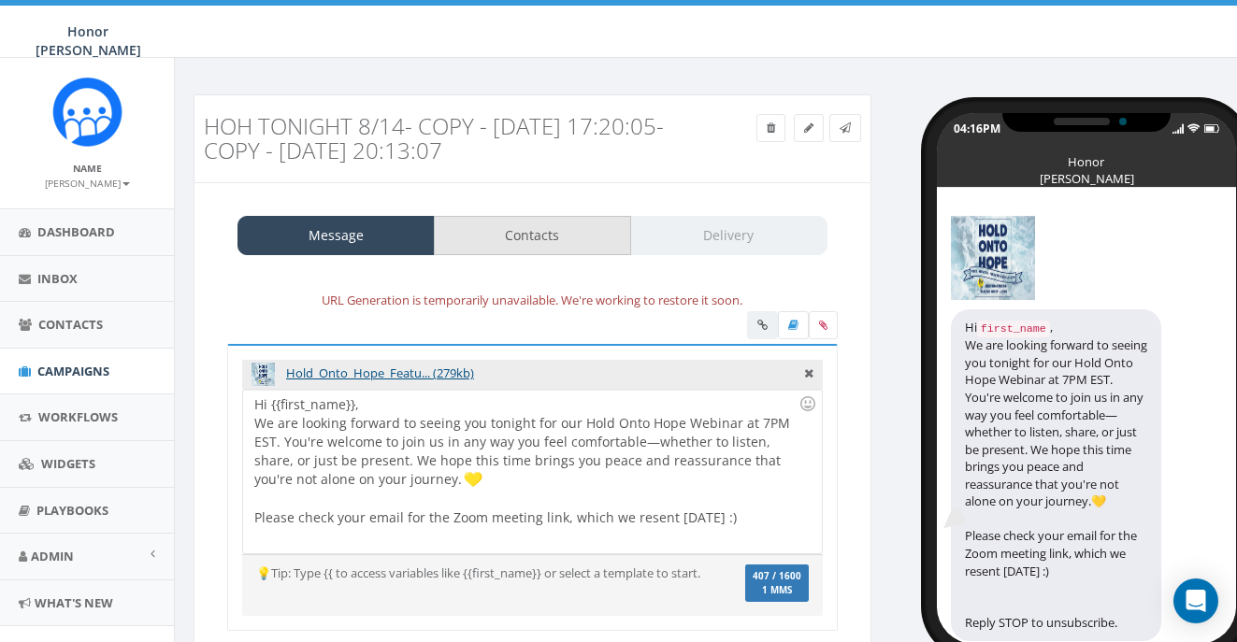
click at [547, 225] on link "Contacts" at bounding box center [532, 235] width 197 height 39
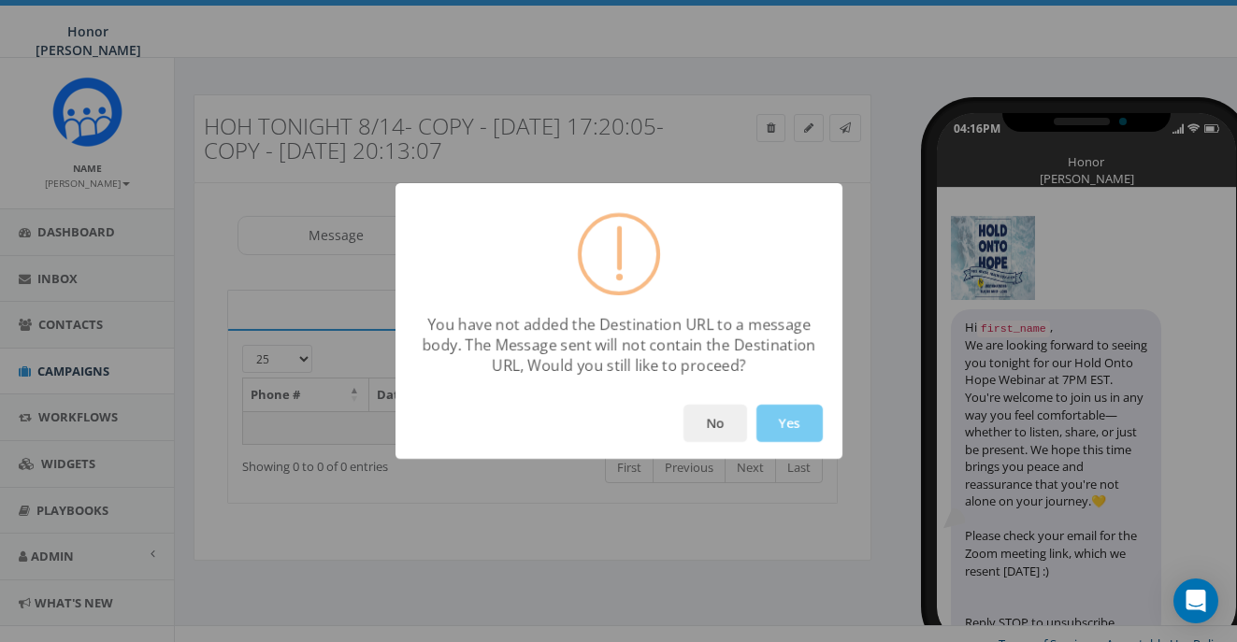
click at [806, 434] on button "Yes" at bounding box center [790, 423] width 66 height 37
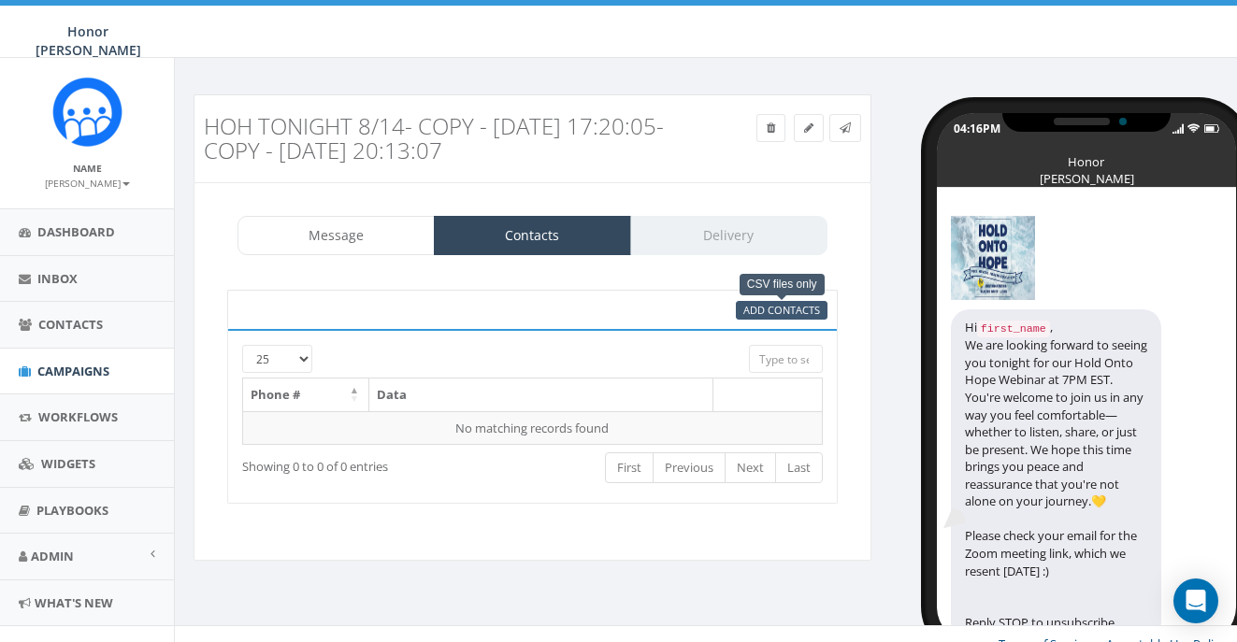
click at [758, 307] on span "Add Contacts" at bounding box center [781, 310] width 77 height 14
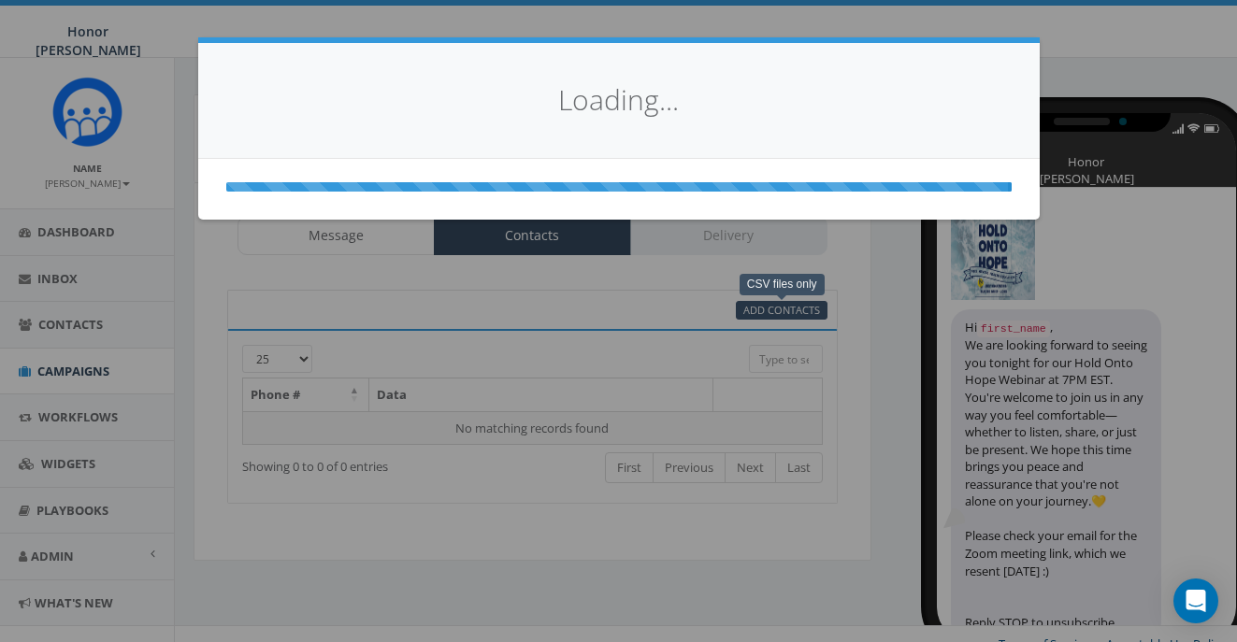
select select
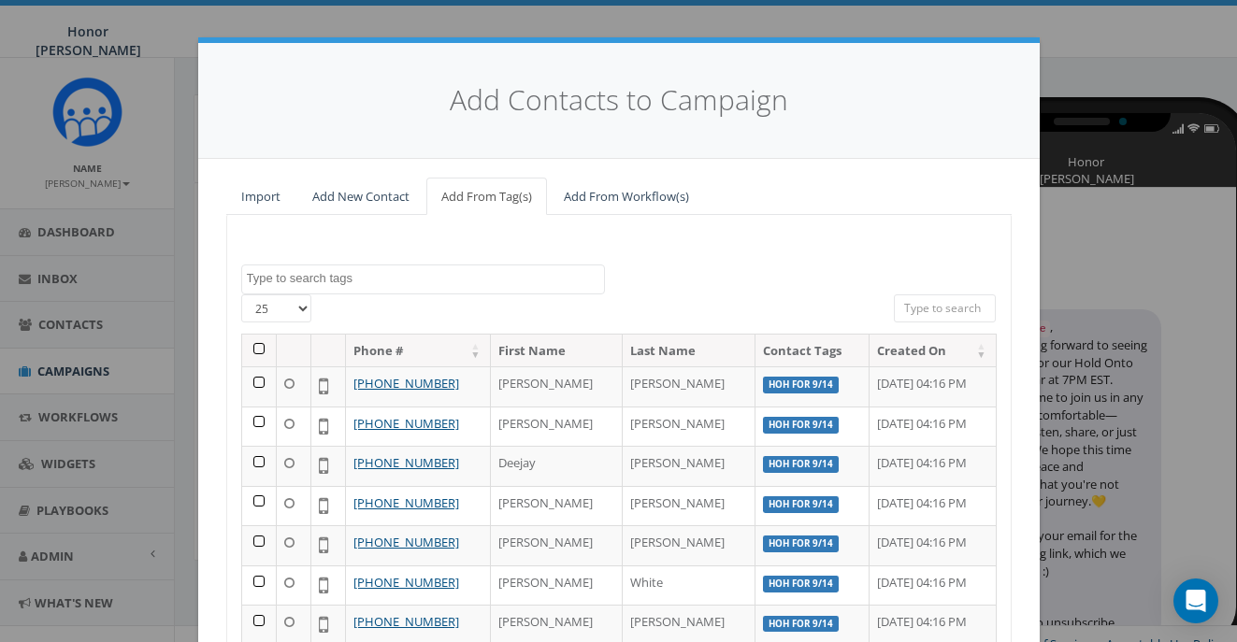
click at [329, 283] on textarea "Search" at bounding box center [425, 278] width 357 height 17
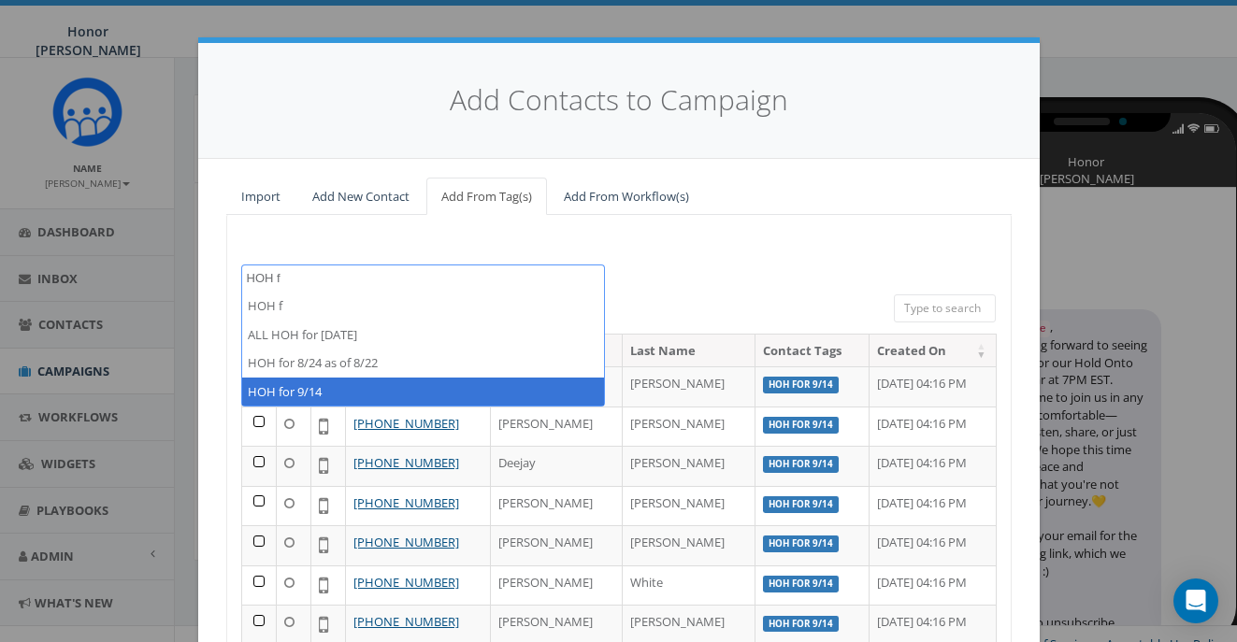
type textarea "HOH f"
select select "HOH for 9/14"
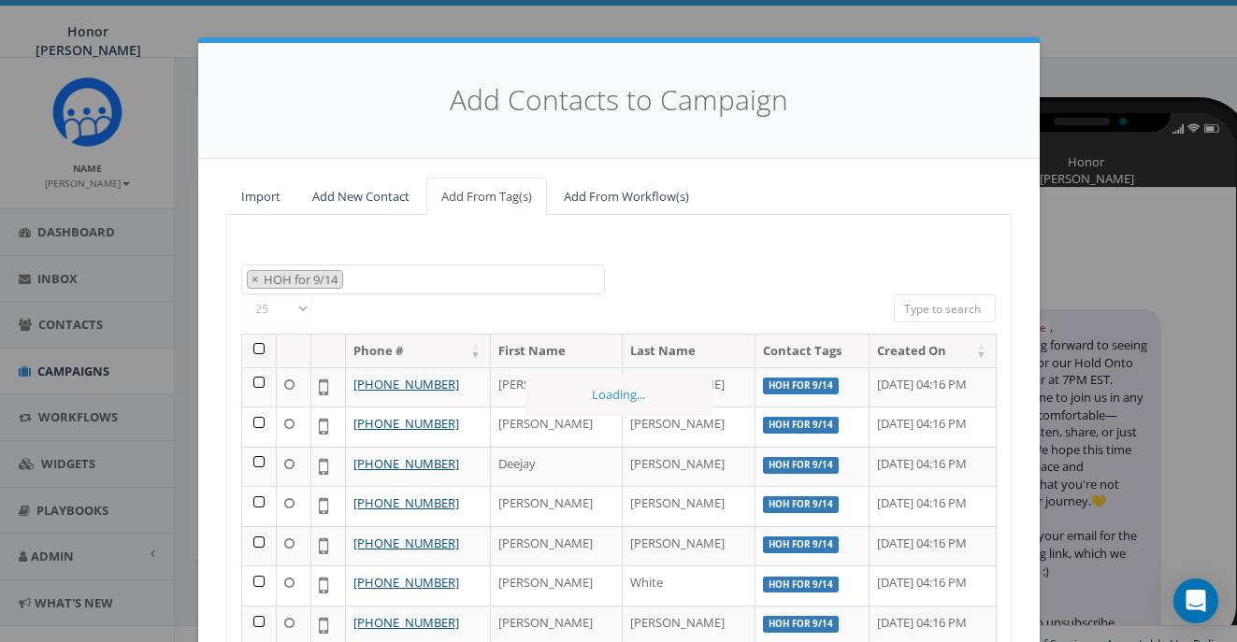
scroll to position [3215, 0]
click at [253, 343] on th at bounding box center [259, 351] width 35 height 33
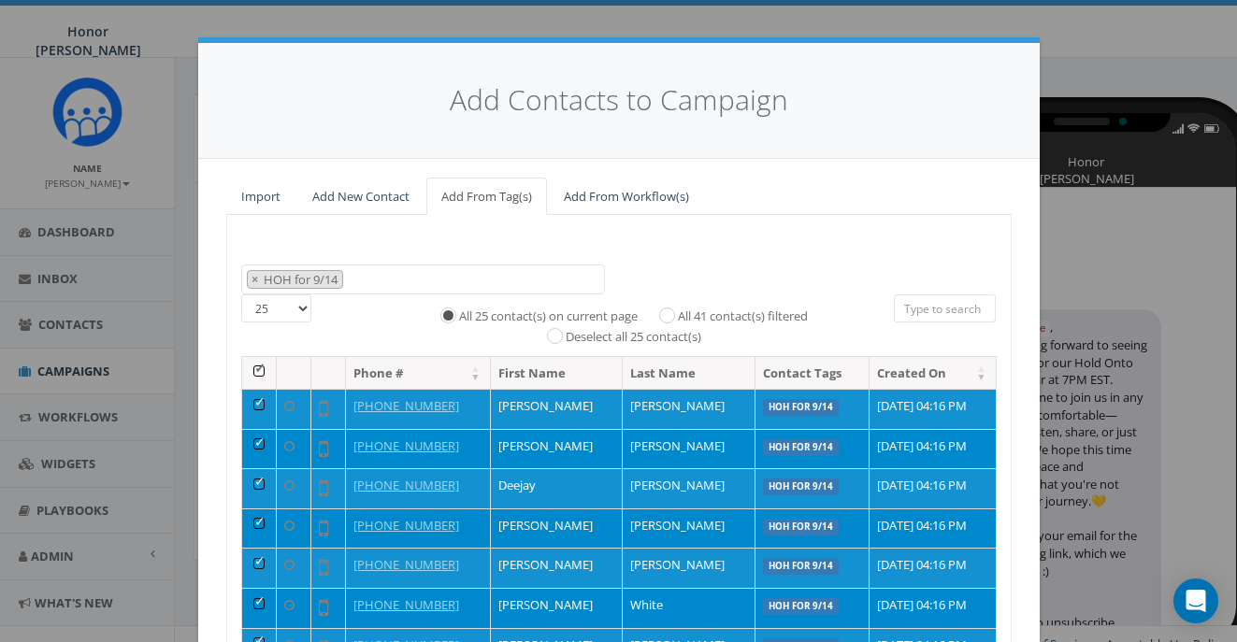
click at [678, 310] on label "All 41 contact(s) filtered" at bounding box center [743, 317] width 130 height 19
click at [666, 310] on input "All 41 contact(s) filtered" at bounding box center [672, 314] width 12 height 12
radio input "true"
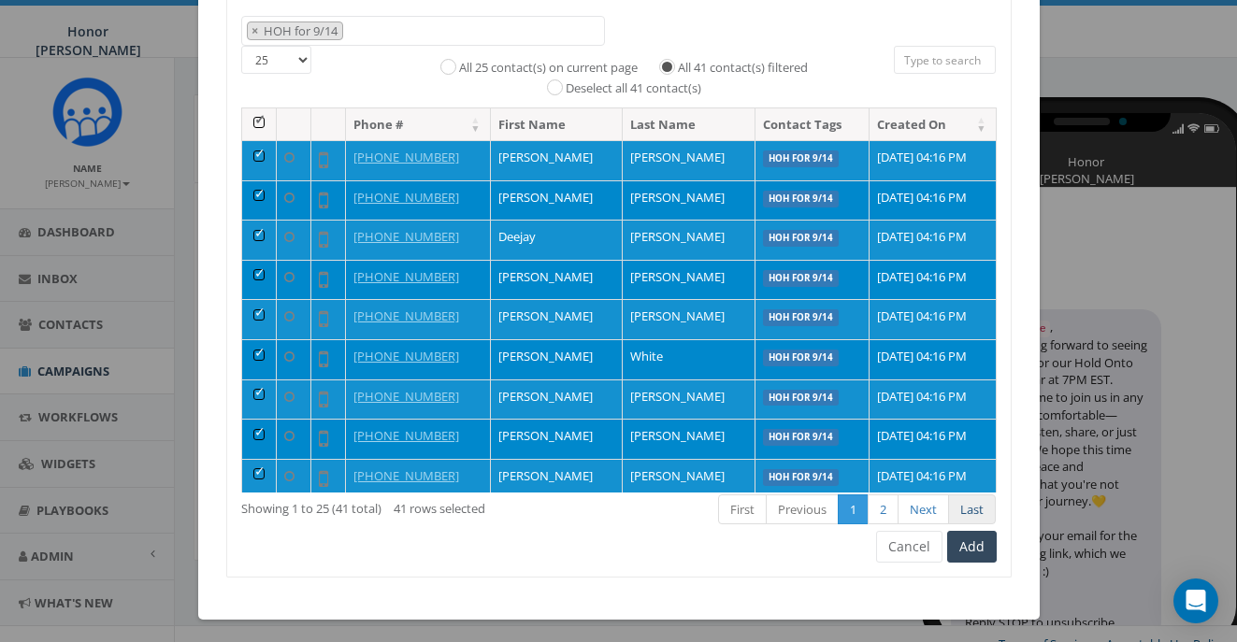
scroll to position [248, 0]
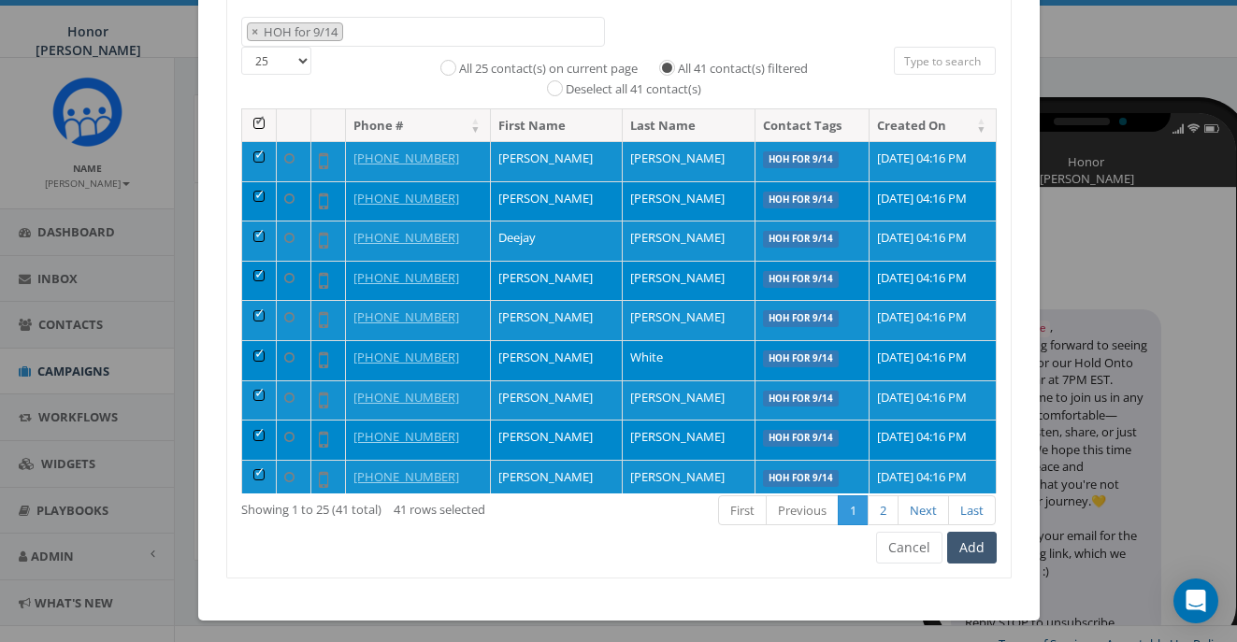
click at [987, 550] on button "Add" at bounding box center [972, 548] width 50 height 32
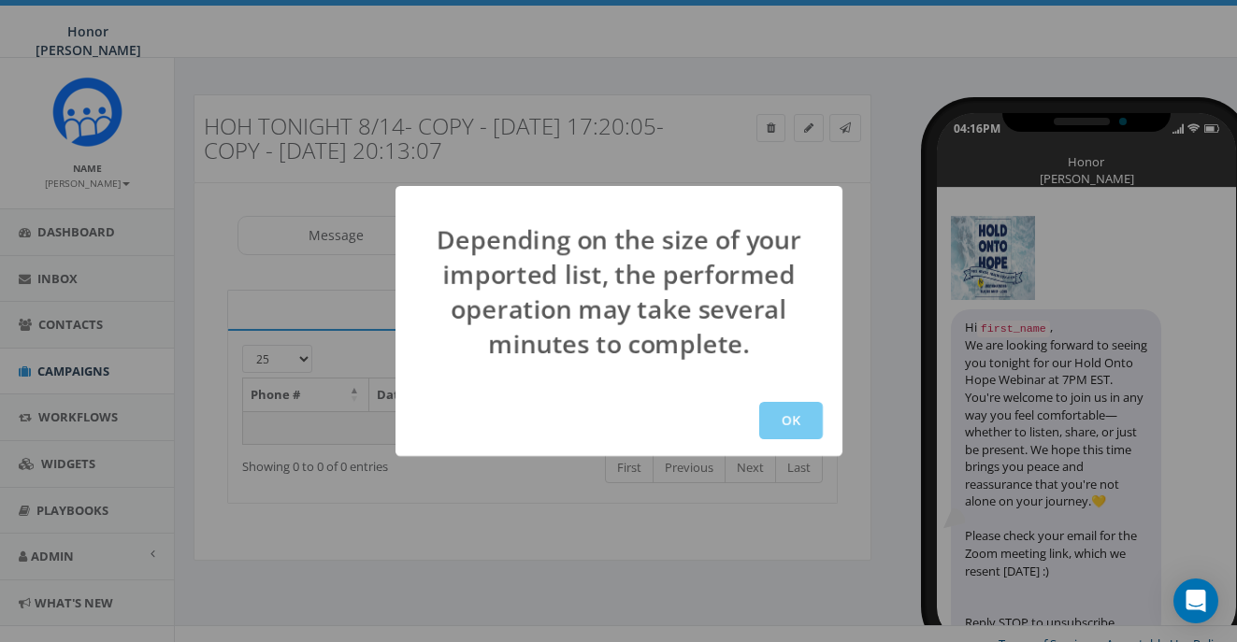
click at [779, 419] on button "OK" at bounding box center [791, 420] width 64 height 37
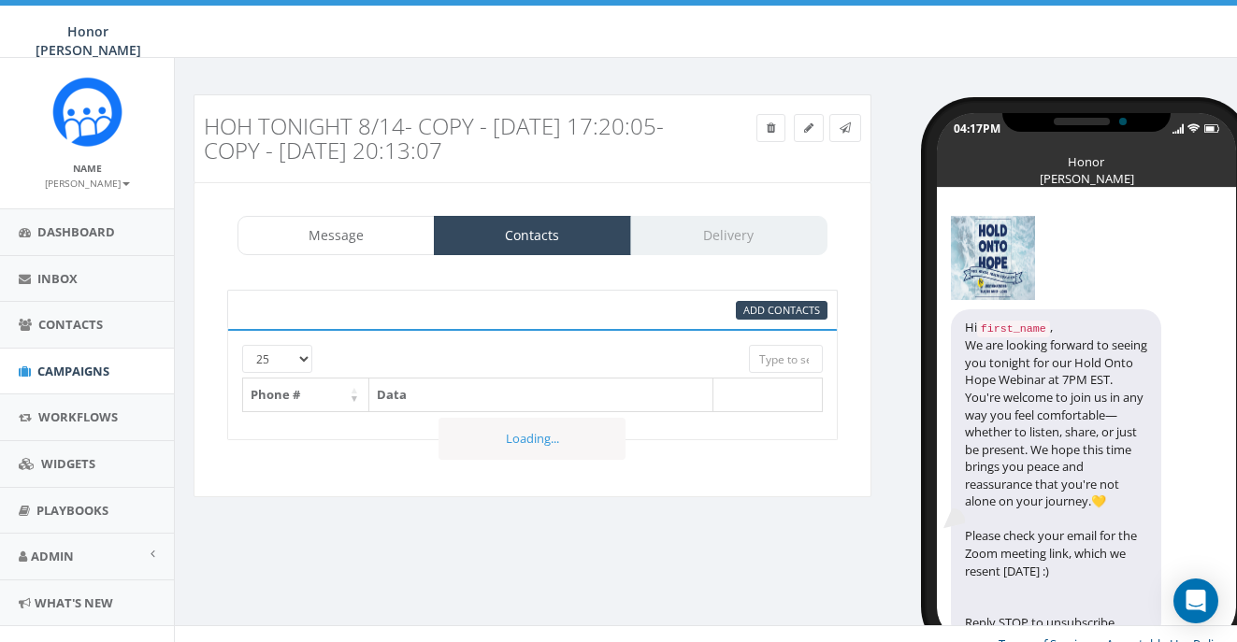
select select
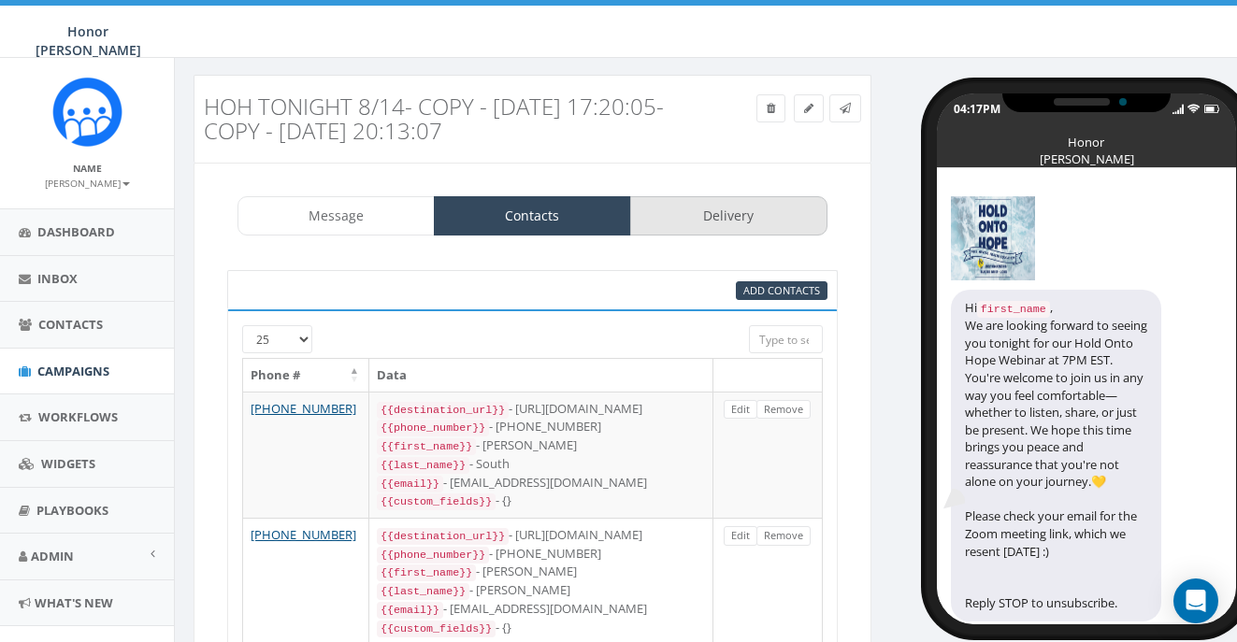
click at [700, 212] on link "Delivery" at bounding box center [728, 215] width 197 height 39
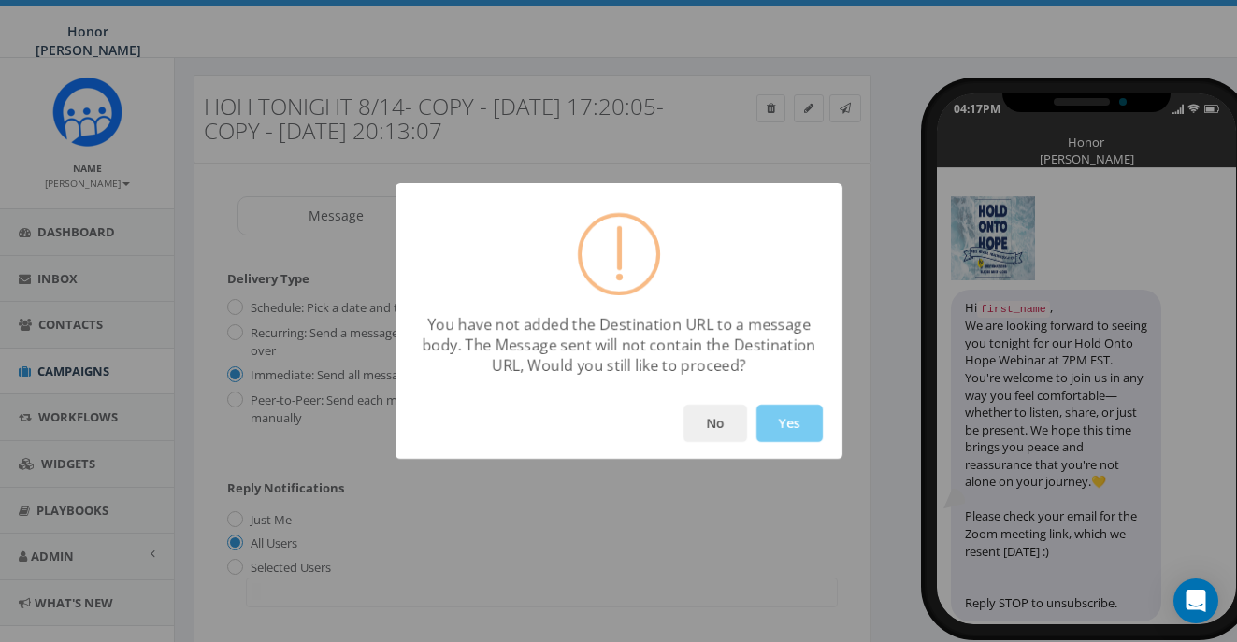
click at [822, 421] on button "Yes" at bounding box center [790, 423] width 66 height 37
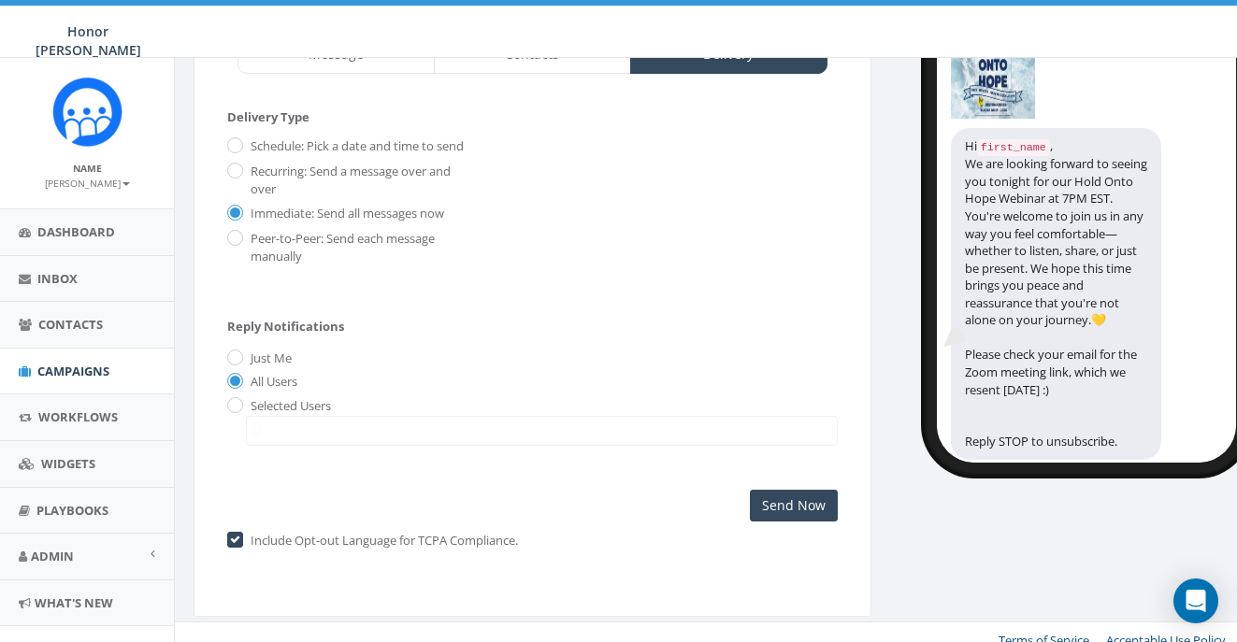
scroll to position [195, 0]
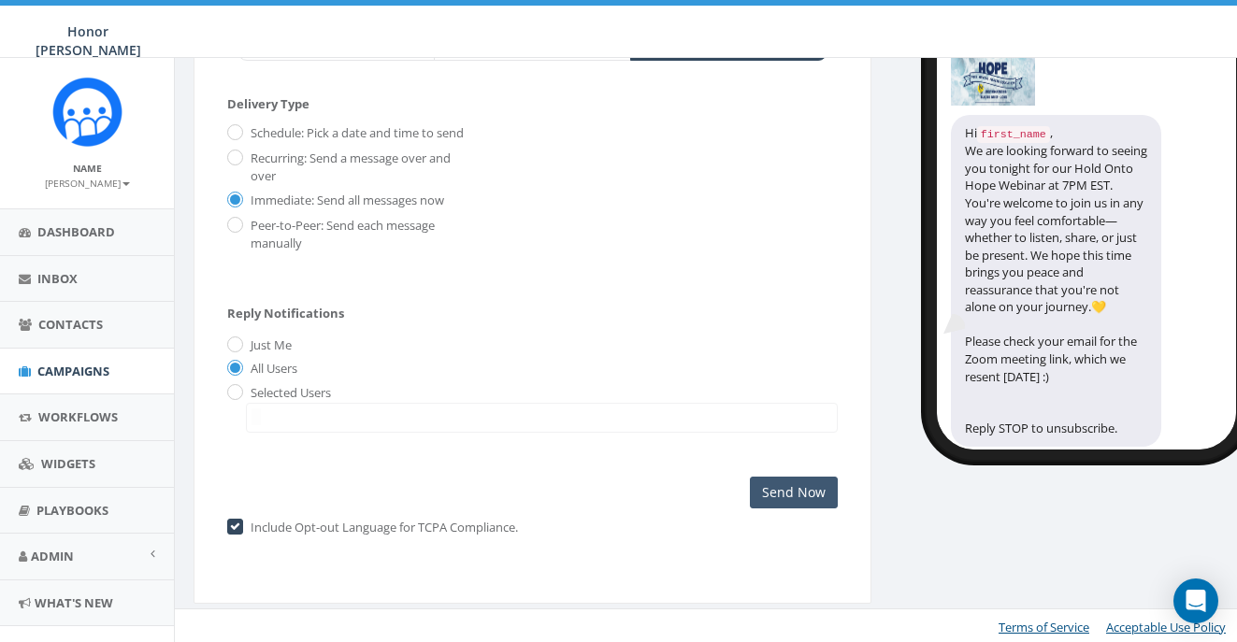
click at [804, 487] on input "Send Now" at bounding box center [794, 493] width 88 height 32
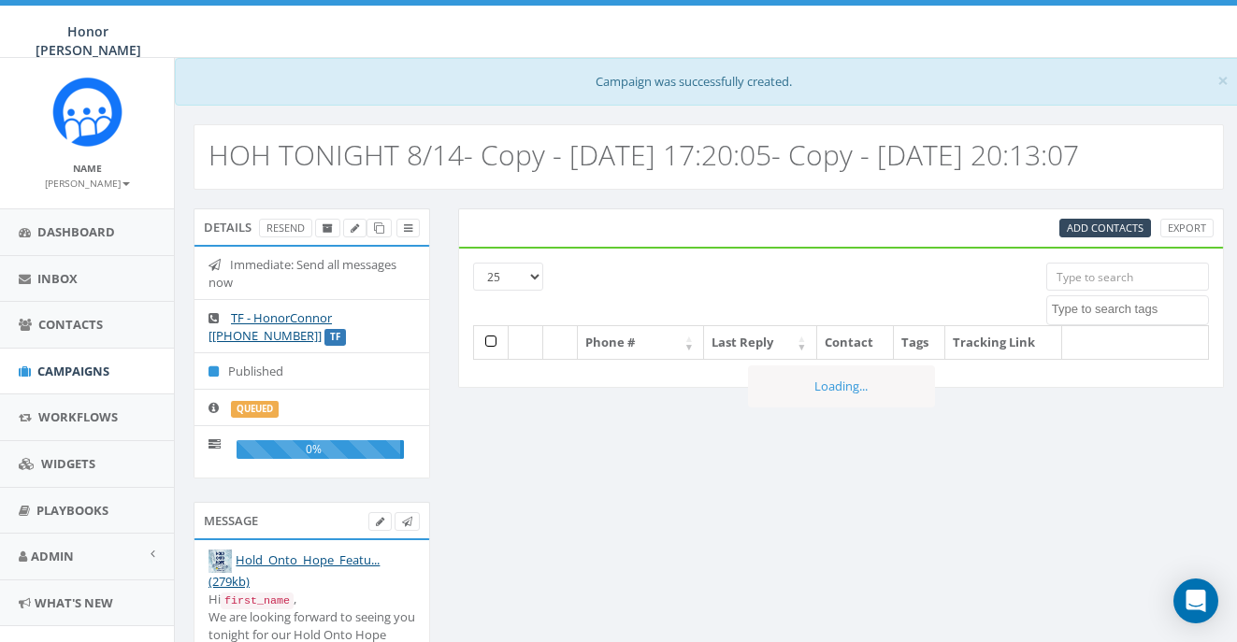
select select
